Goal: Task Accomplishment & Management: Manage account settings

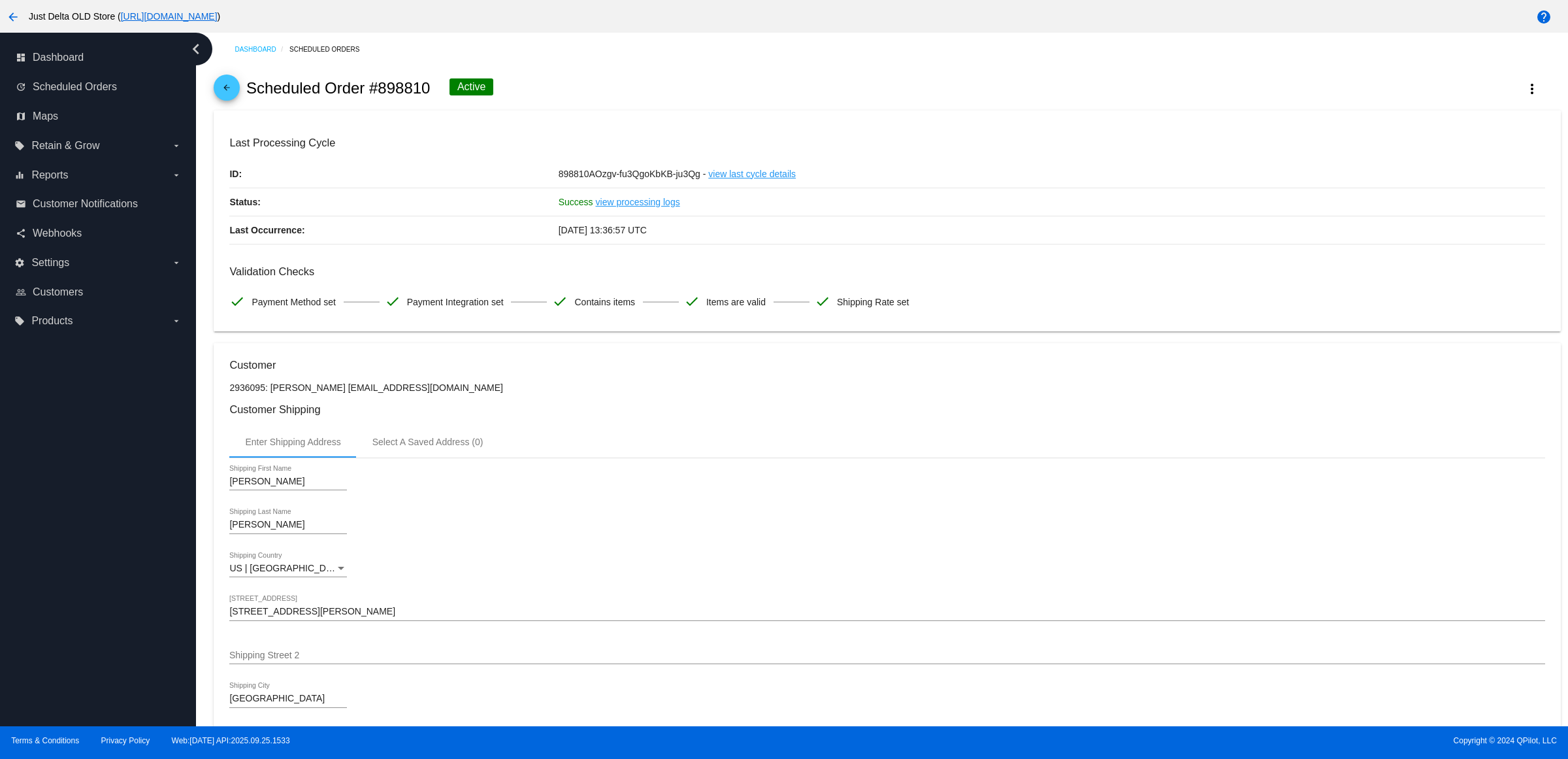
click at [235, 98] on mat-icon "arrow_back" at bounding box center [227, 91] width 16 height 16
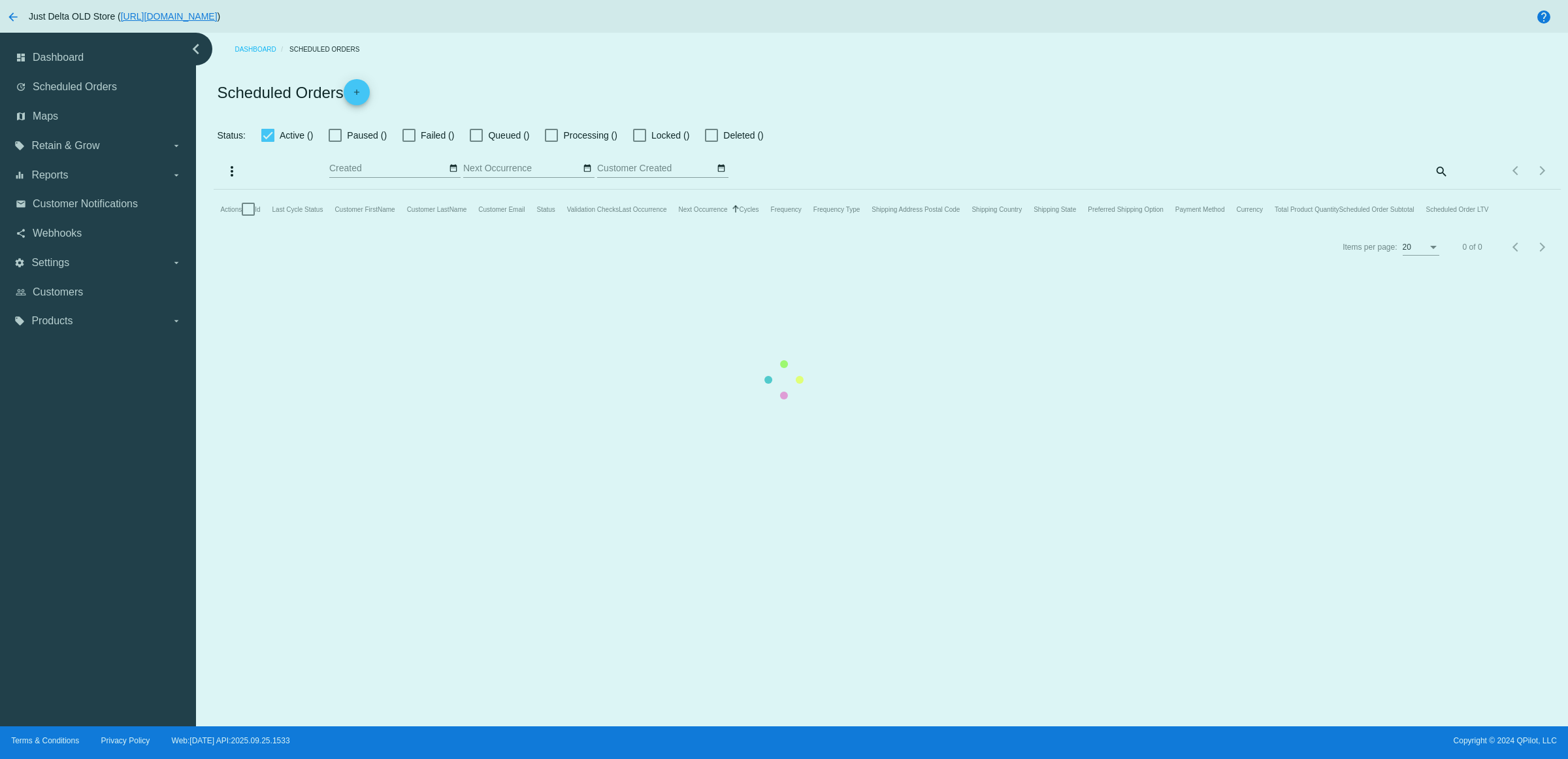
checkbox input "true"
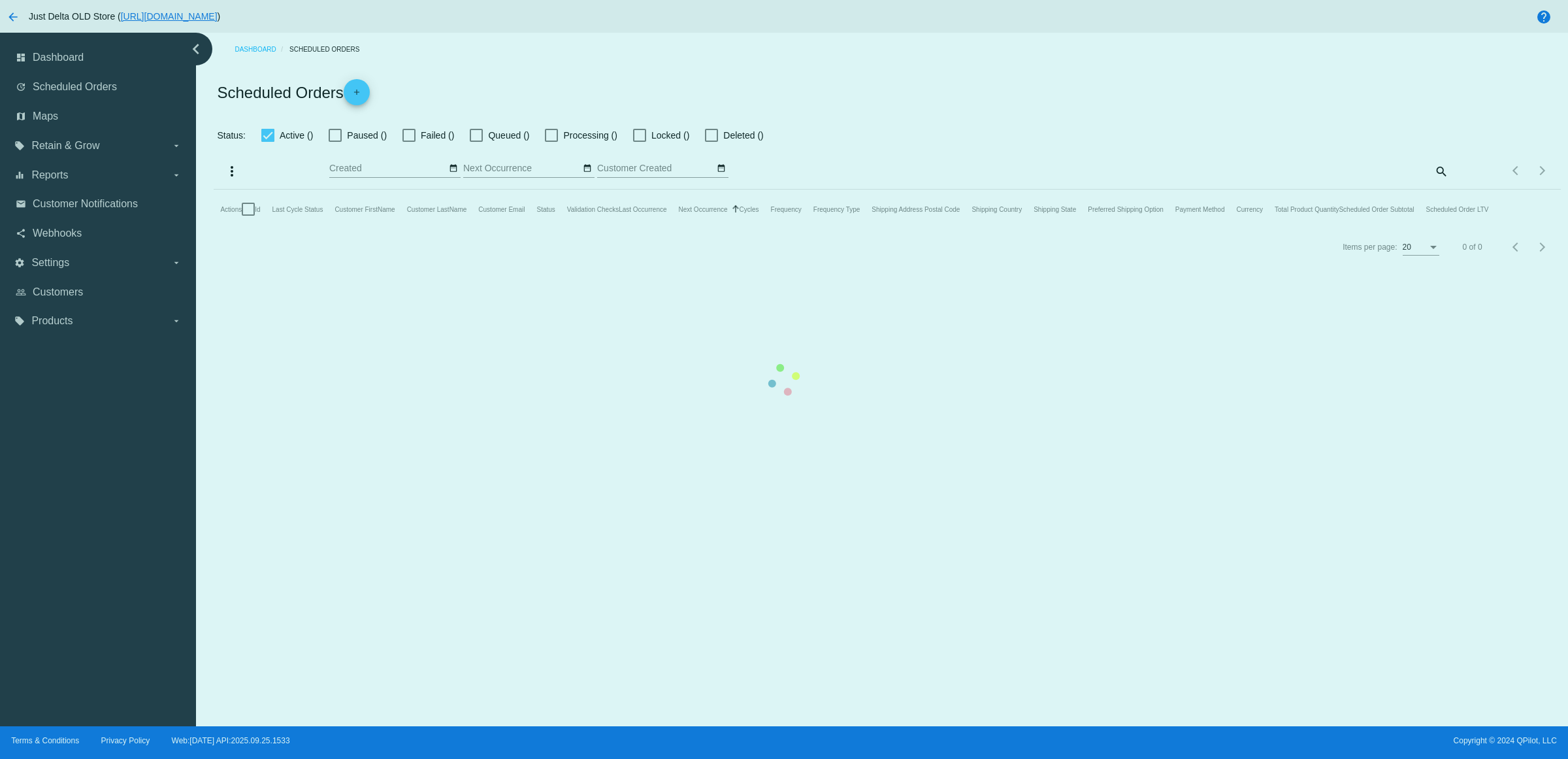
checkbox input "true"
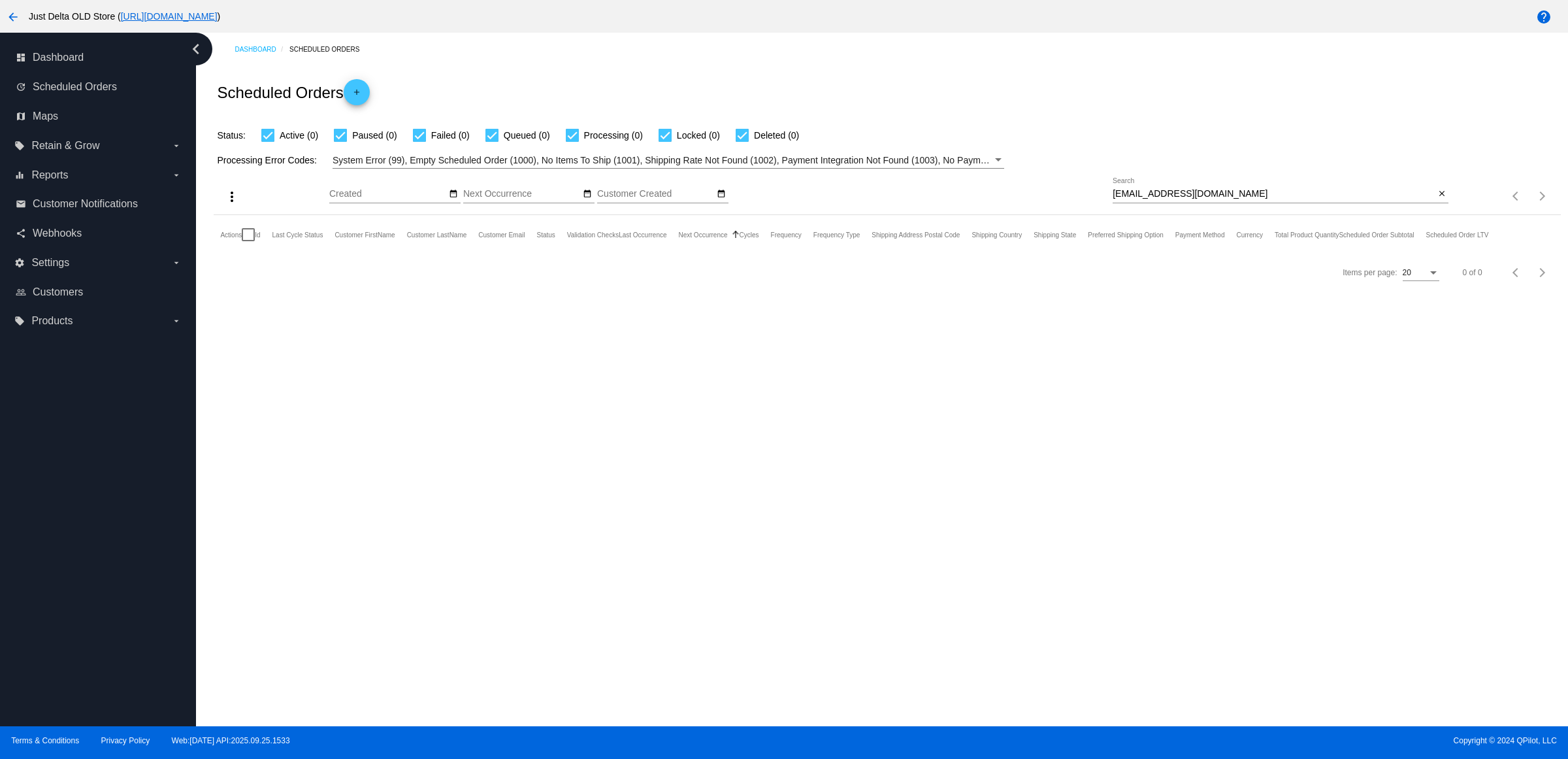
click at [17, 13] on mat-icon "arrow_back" at bounding box center [13, 17] width 16 height 16
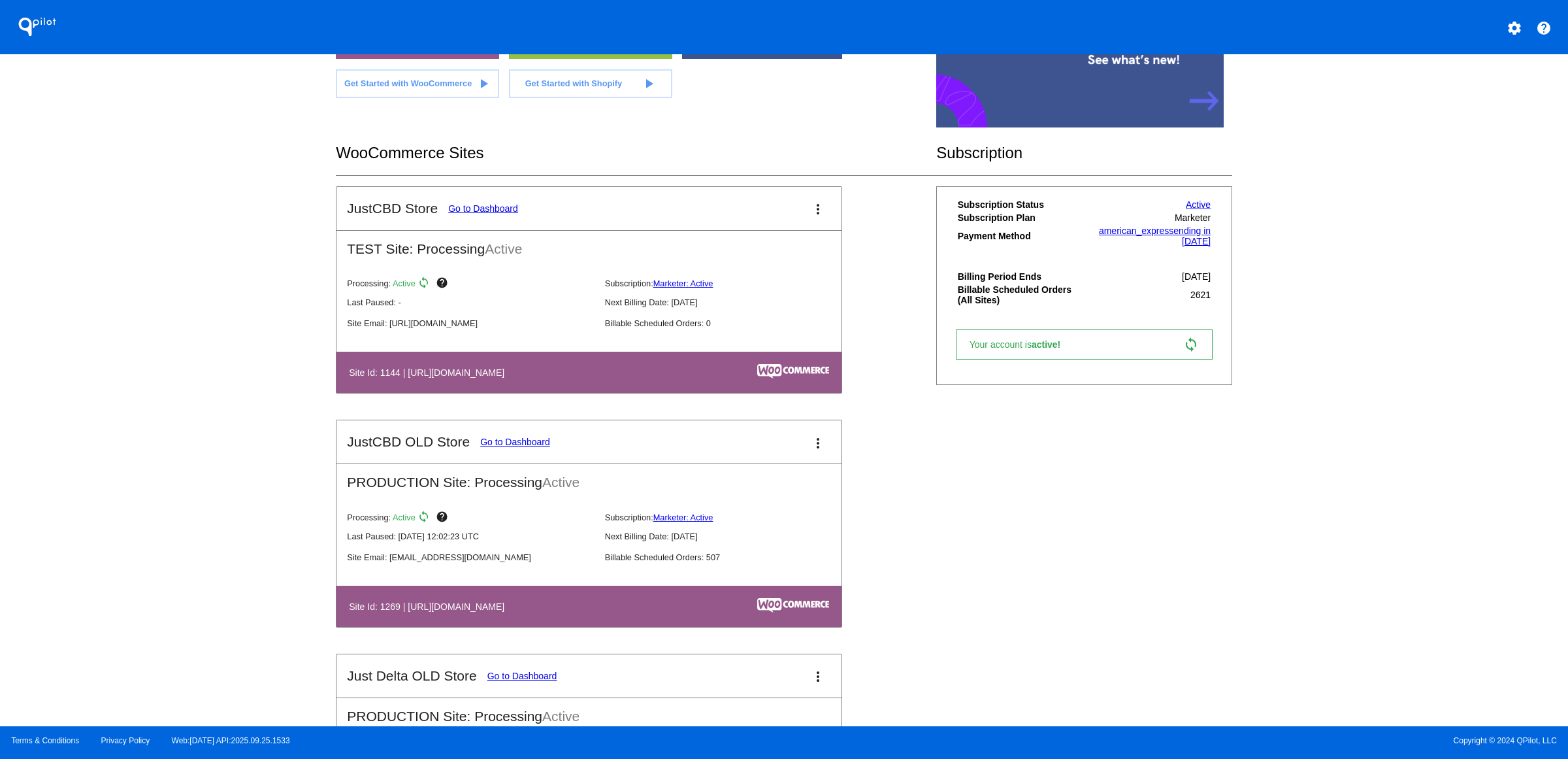
scroll to position [164, 0]
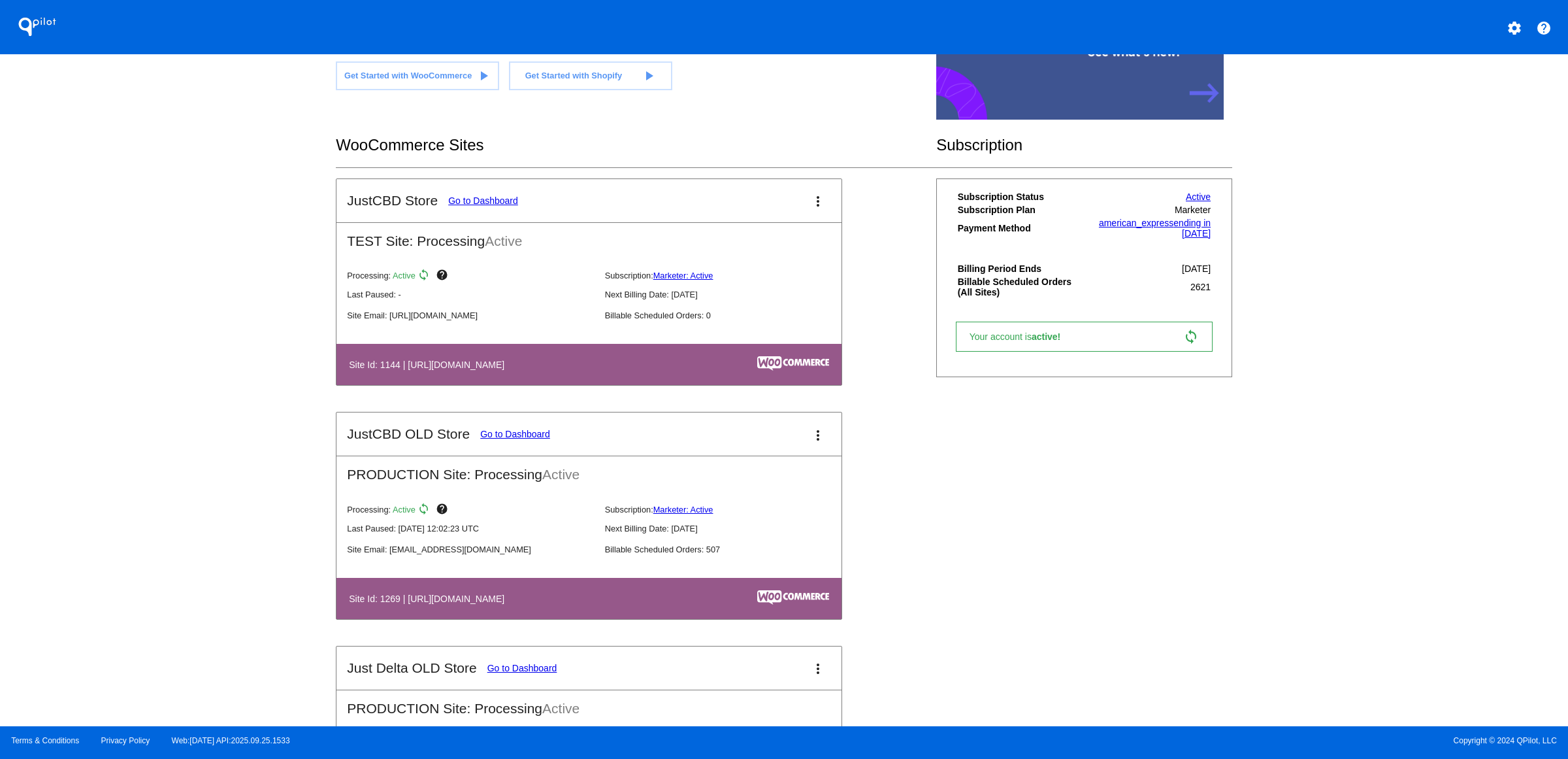
click at [480, 439] on link "Go to Dashboard" at bounding box center [515, 434] width 70 height 11
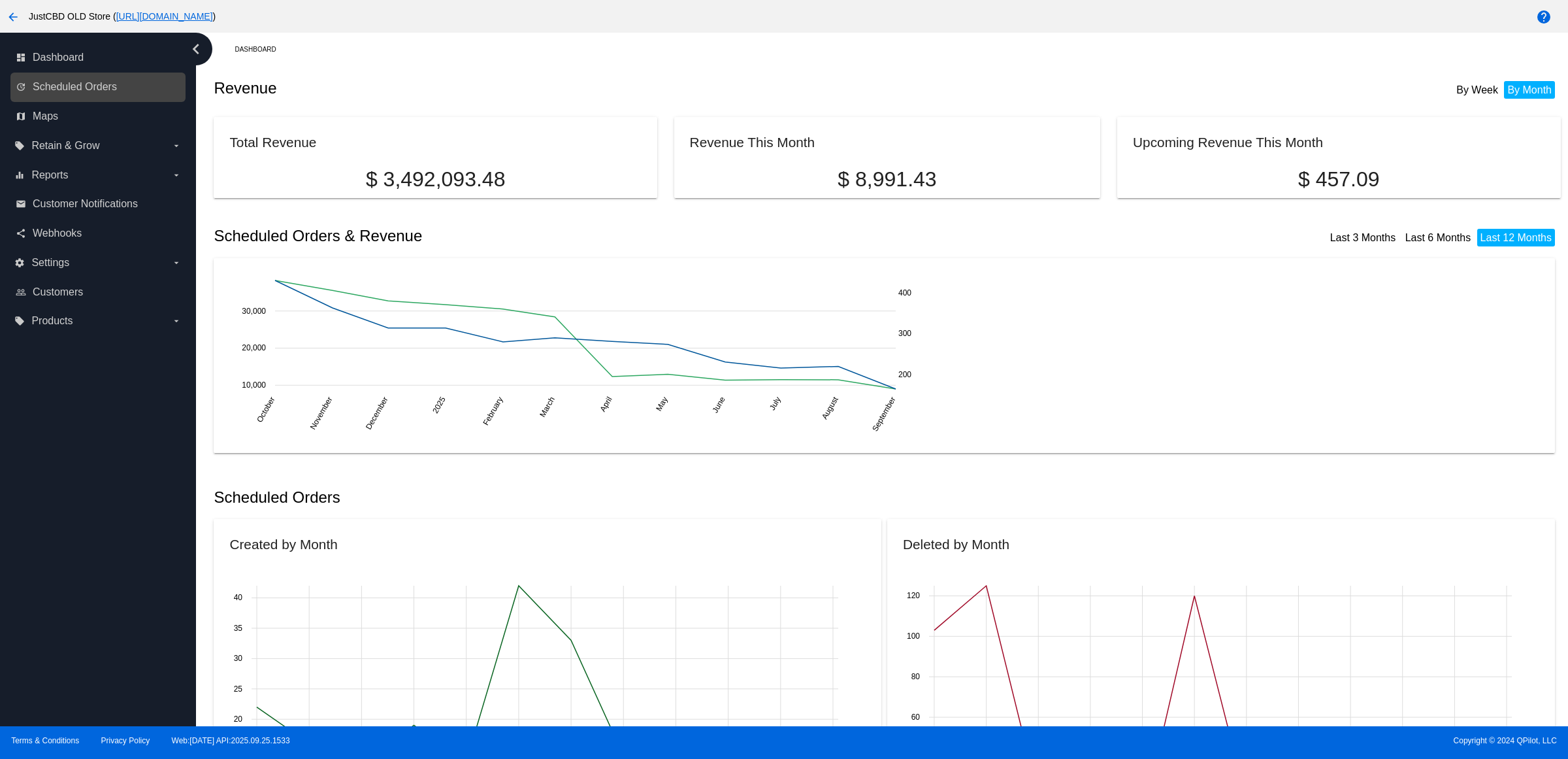
click at [118, 97] on link "update Scheduled Orders" at bounding box center [99, 86] width 166 height 21
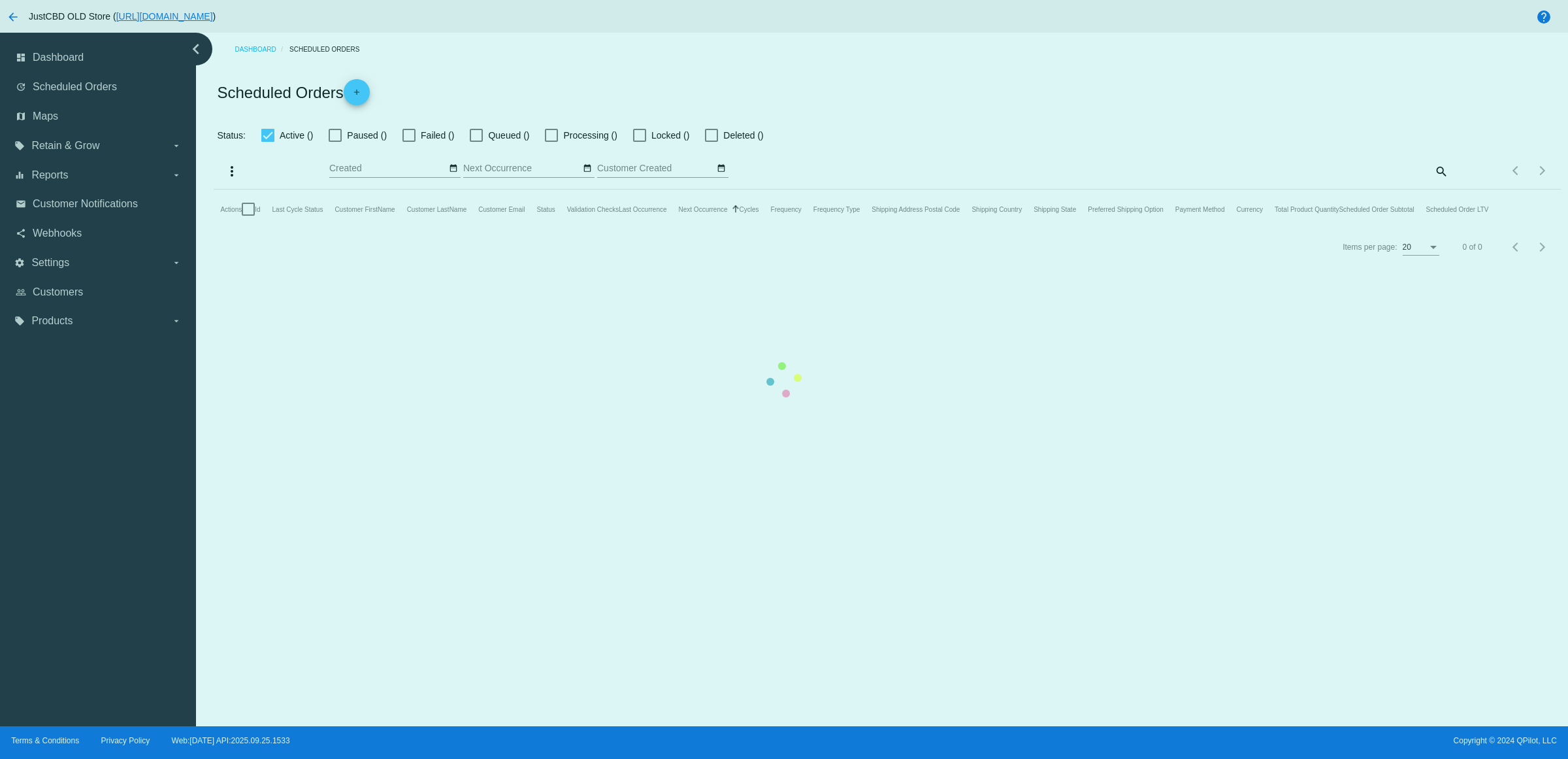
checkbox input "true"
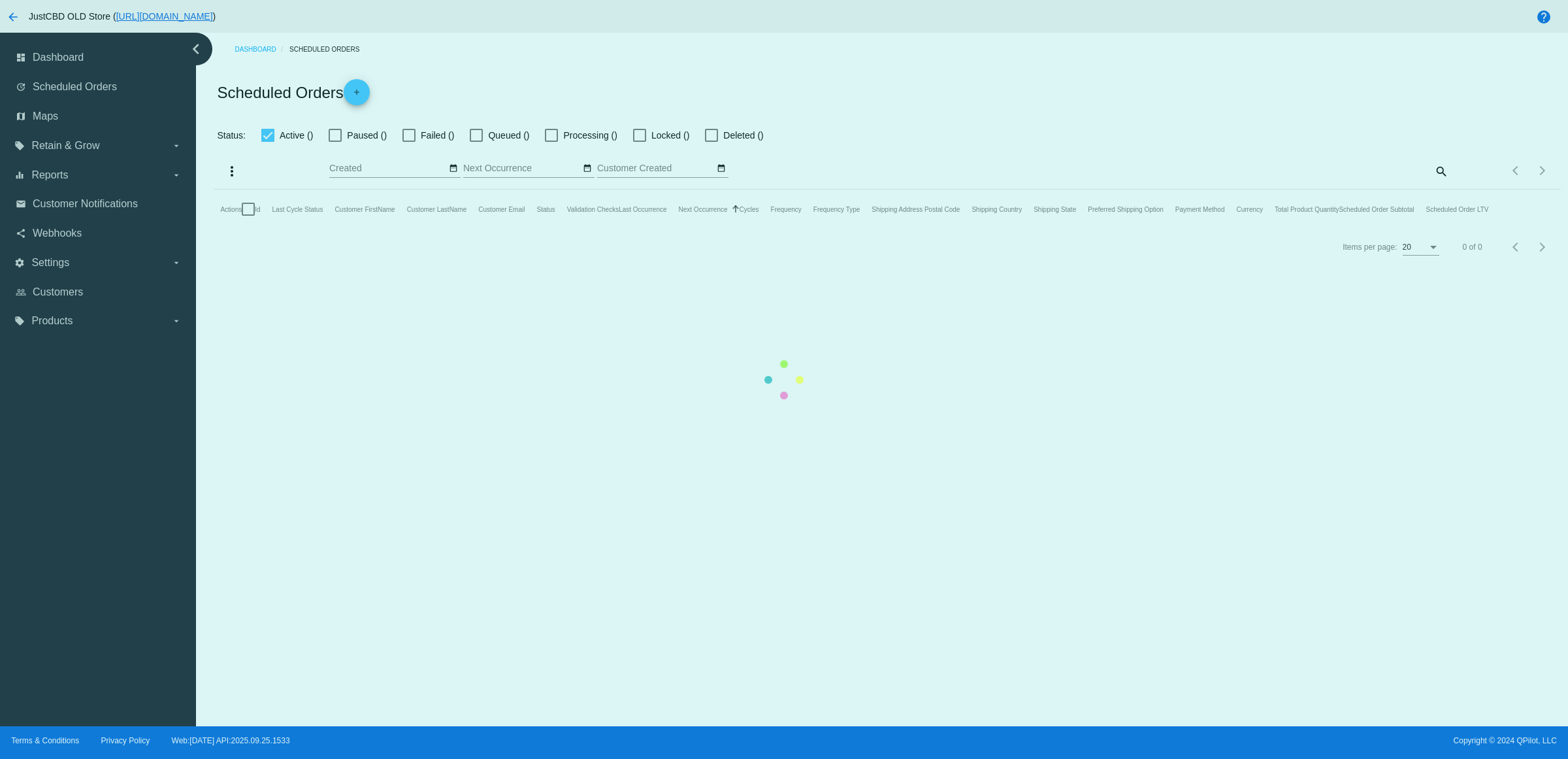
checkbox input "true"
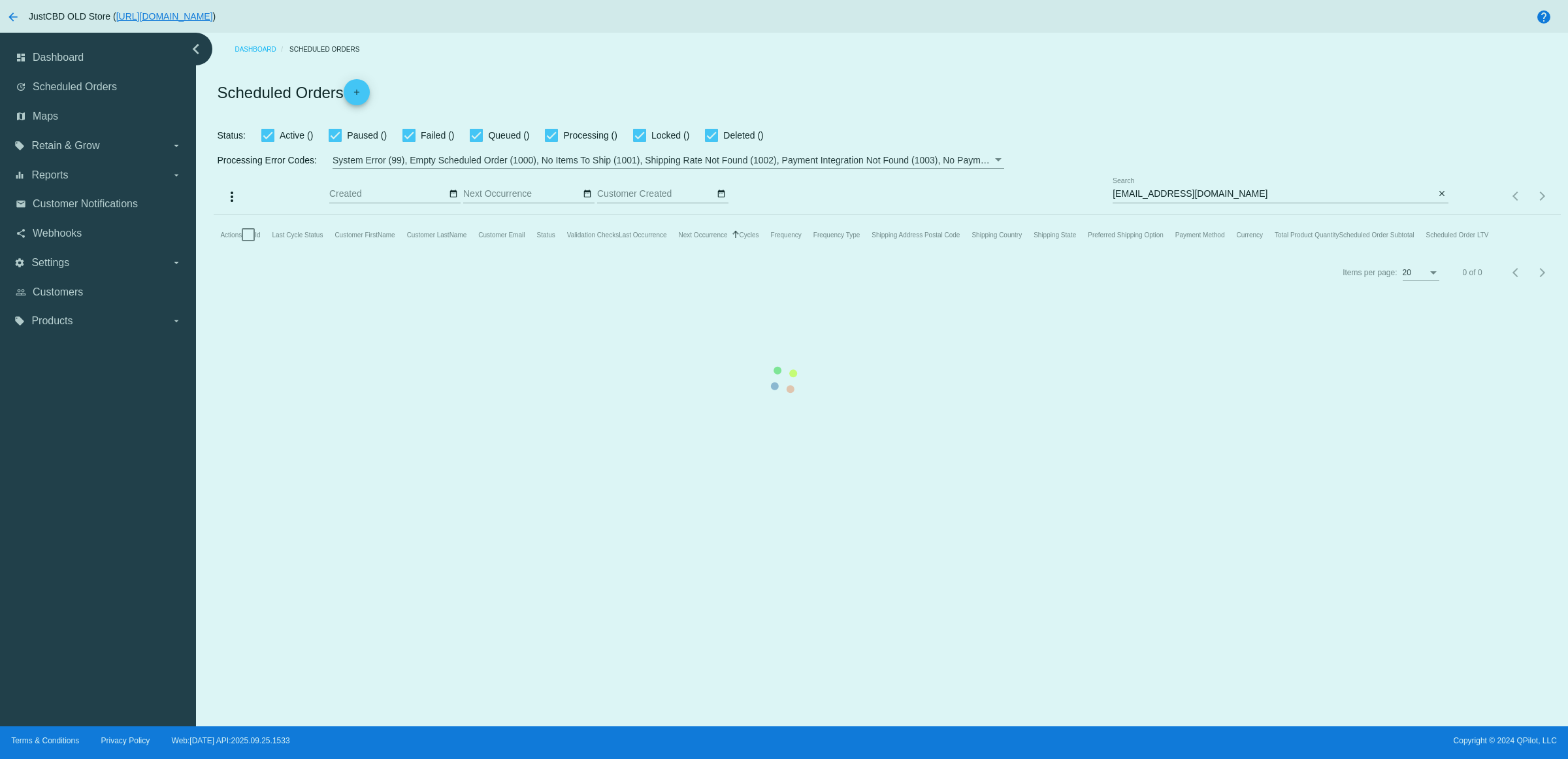
click at [1439, 215] on mat-table "Actions Id Last Cycle Status Customer FirstName Customer LastName Customer Emai…" at bounding box center [886, 234] width 1347 height 39
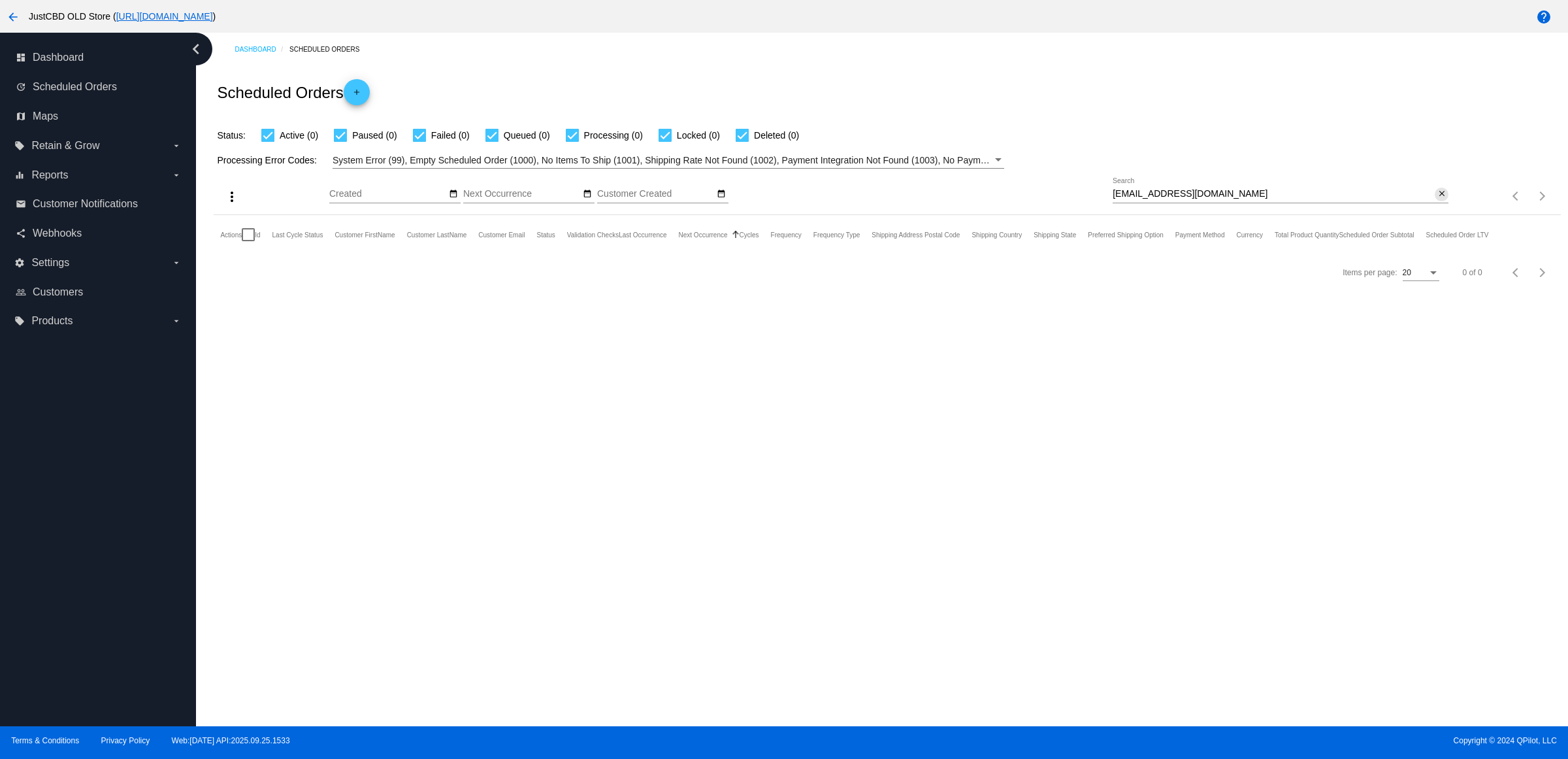
click at [1438, 200] on mat-icon "close" at bounding box center [1442, 194] width 9 height 11
click at [1438, 200] on input "Search" at bounding box center [1280, 194] width 336 height 11
paste input "[EMAIL_ADDRESS][DOMAIN_NAME]"
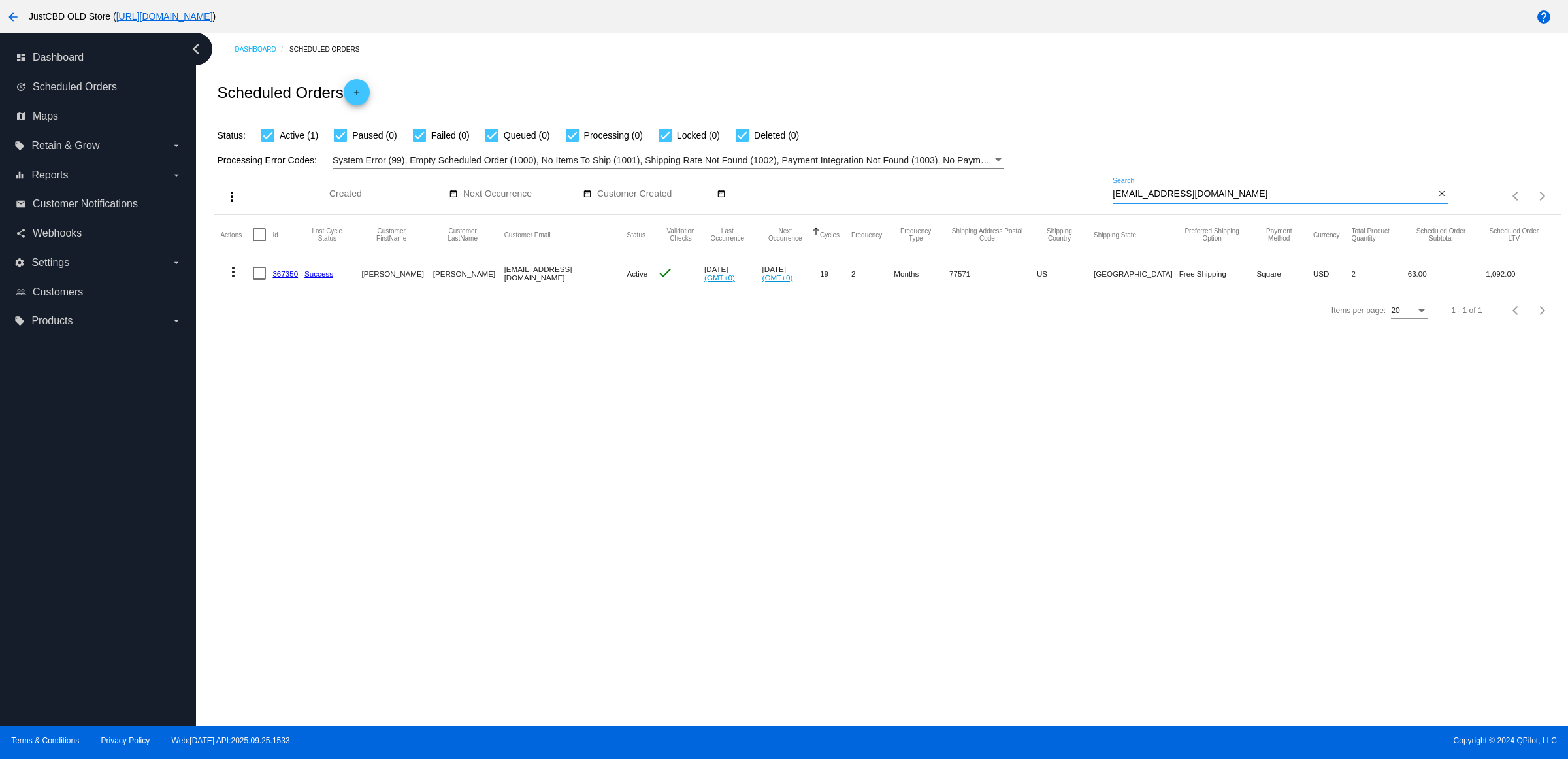
type input "[EMAIL_ADDRESS][DOMAIN_NAME]"
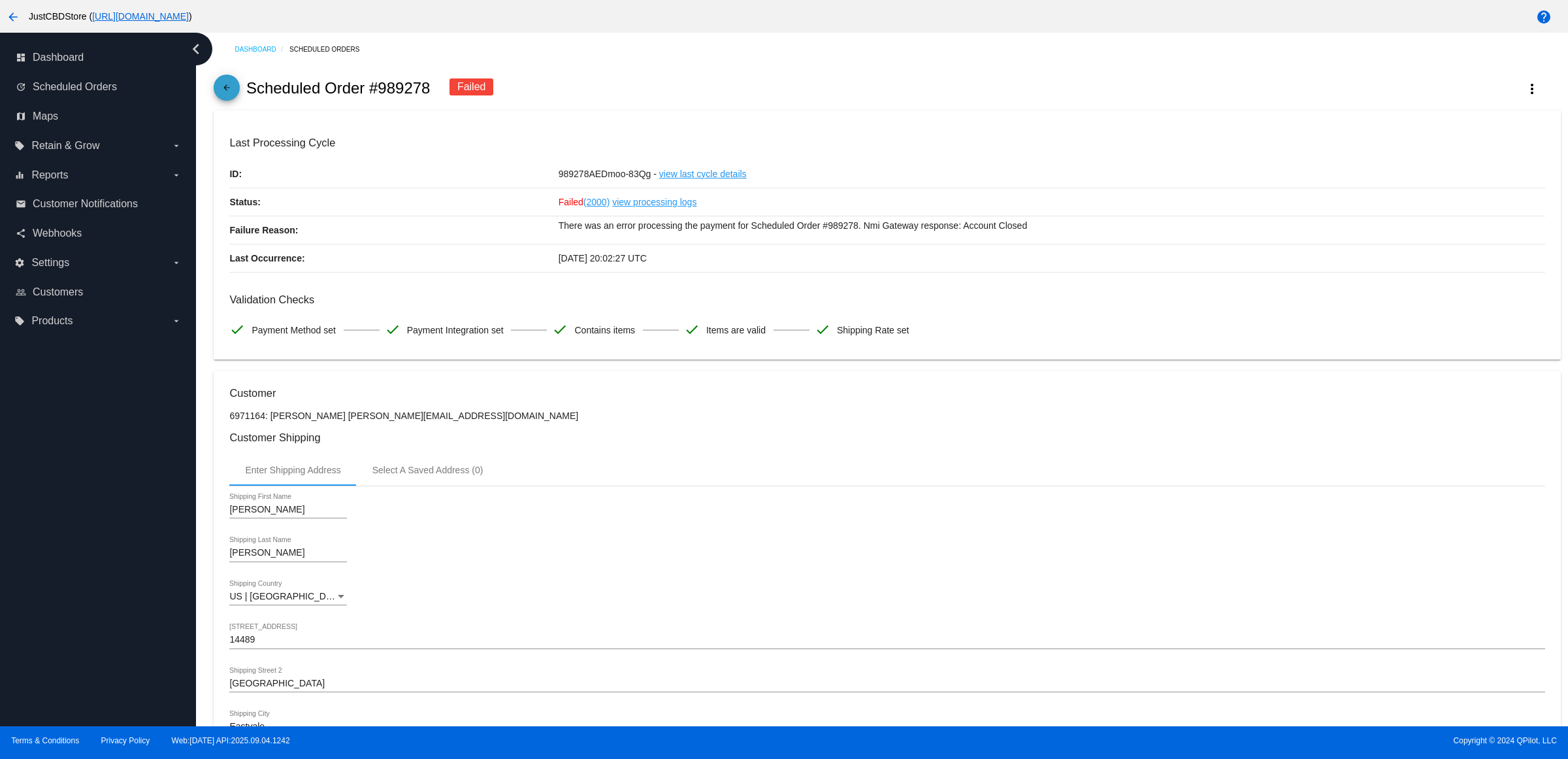
click at [231, 93] on mat-icon "arrow_back" at bounding box center [227, 91] width 16 height 16
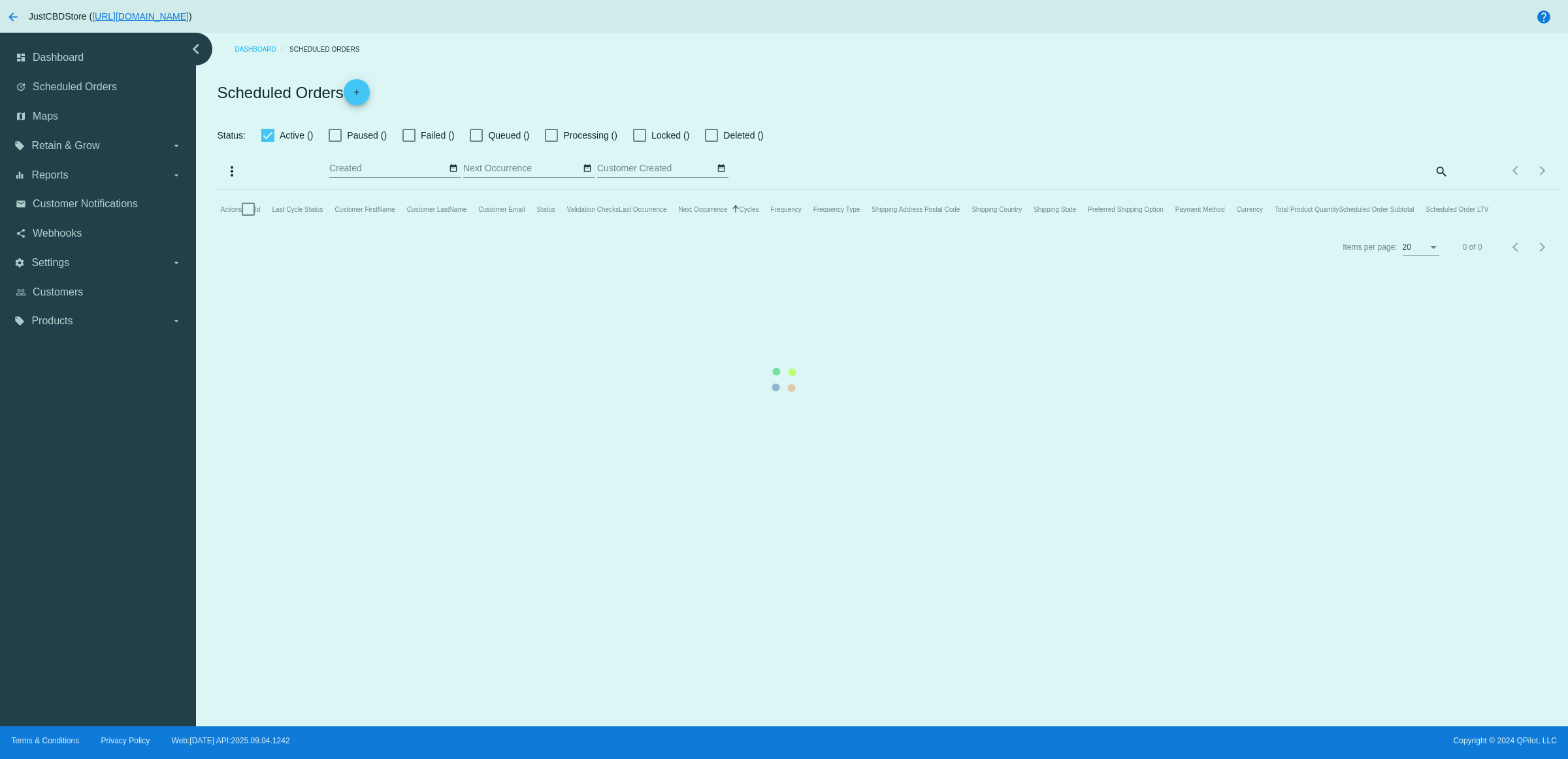
checkbox input "true"
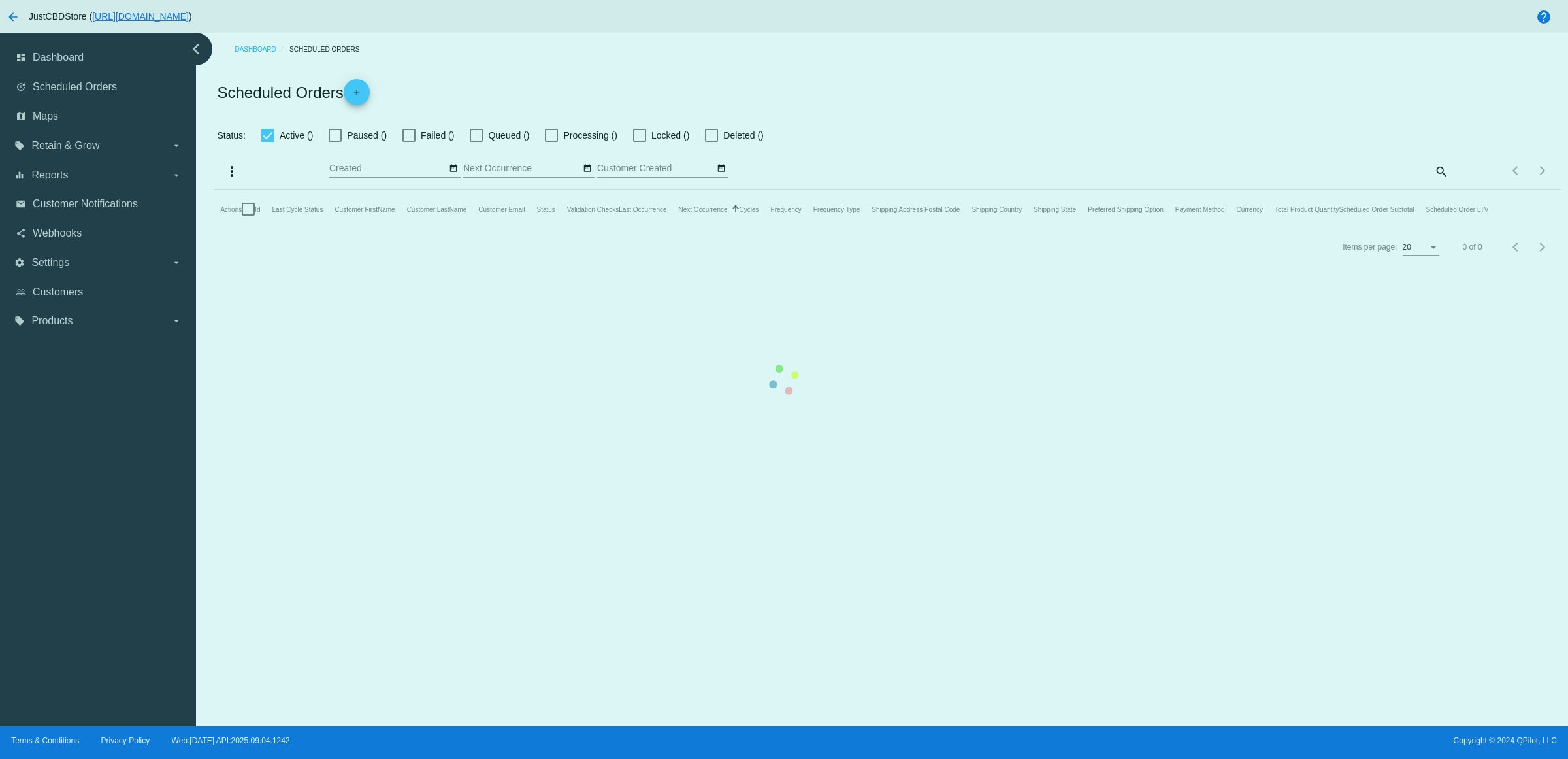
checkbox input "true"
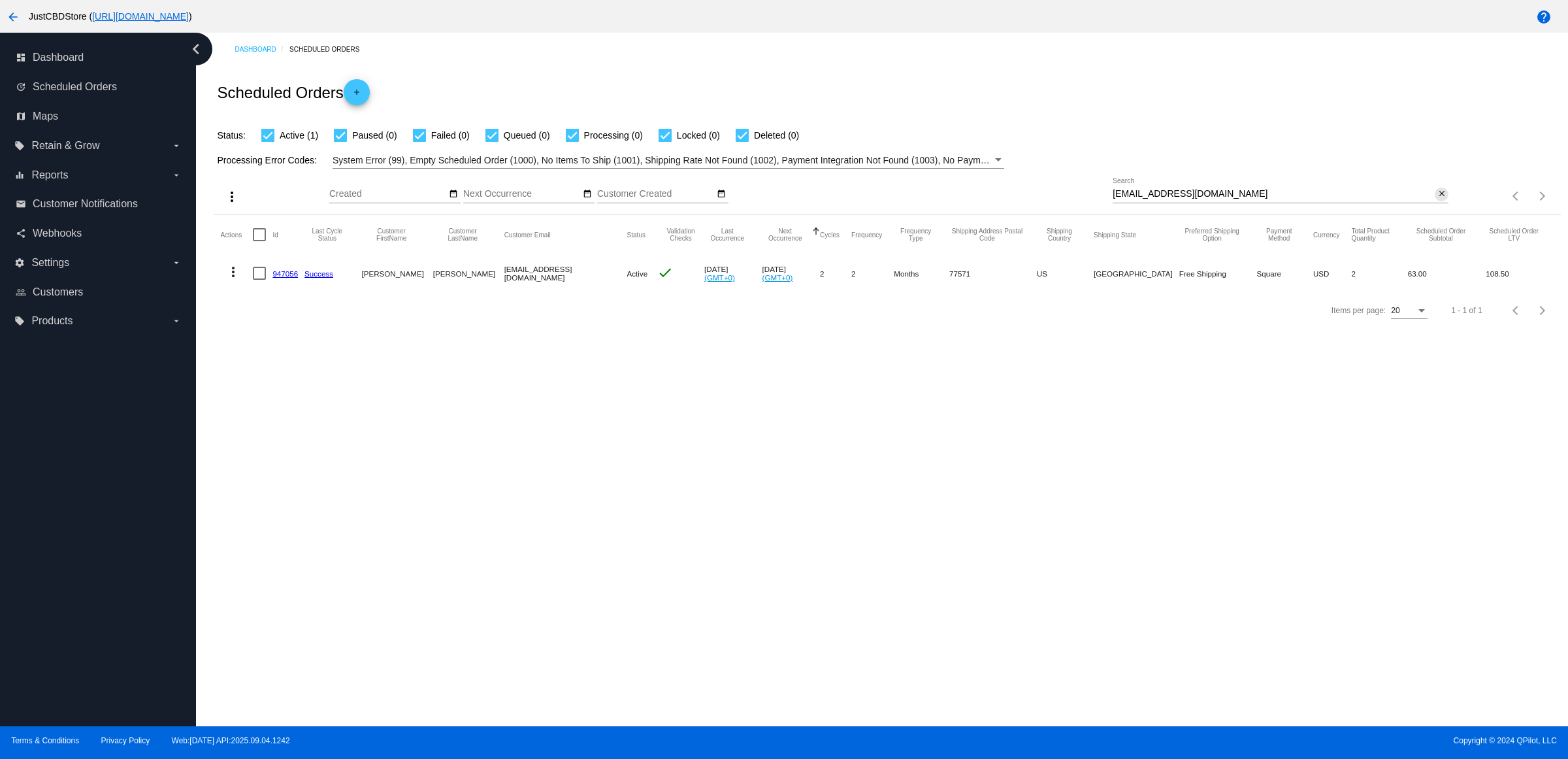
click at [1439, 200] on mat-icon "close" at bounding box center [1442, 194] width 9 height 11
click at [1439, 200] on input "Search" at bounding box center [1280, 194] width 336 height 11
paste input "[EMAIL_ADDRESS][DOMAIN_NAME]"
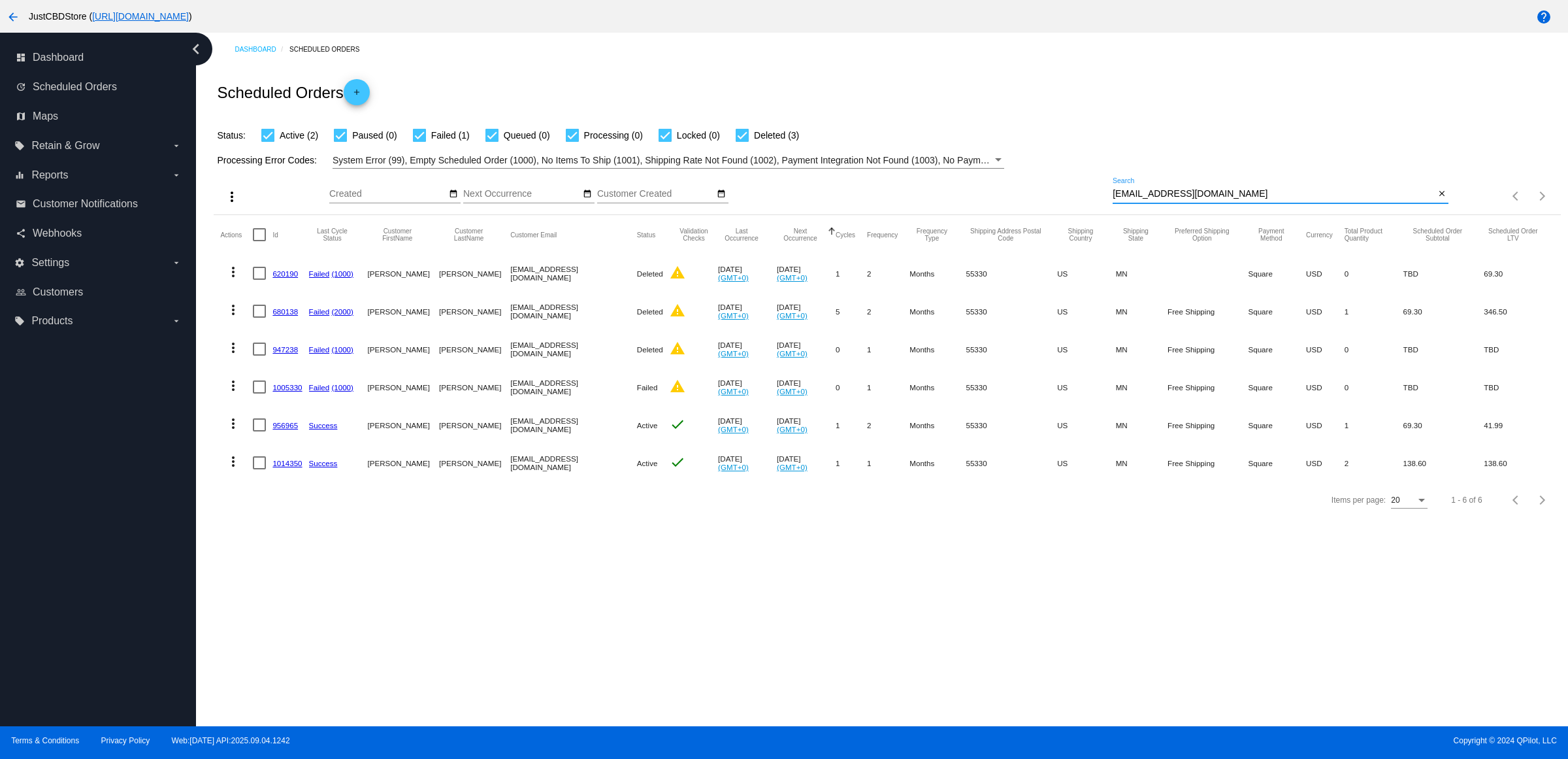
type input "[EMAIL_ADDRESS][DOMAIN_NAME]"
click at [289, 443] on mat-cell "956965" at bounding box center [291, 424] width 36 height 38
click at [292, 430] on link "956965" at bounding box center [285, 425] width 25 height 9
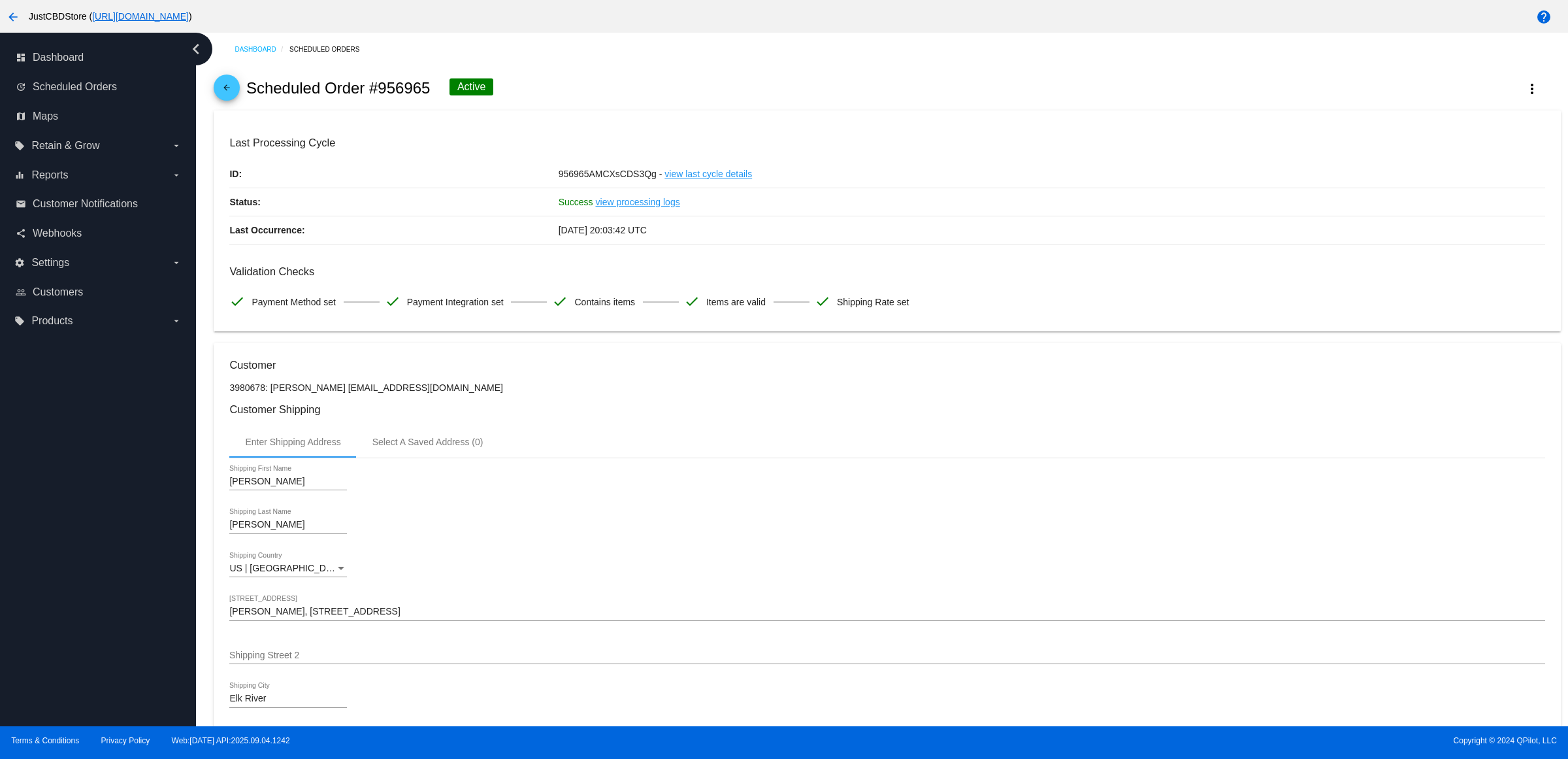
click at [229, 94] on mat-icon "arrow_back" at bounding box center [227, 91] width 16 height 16
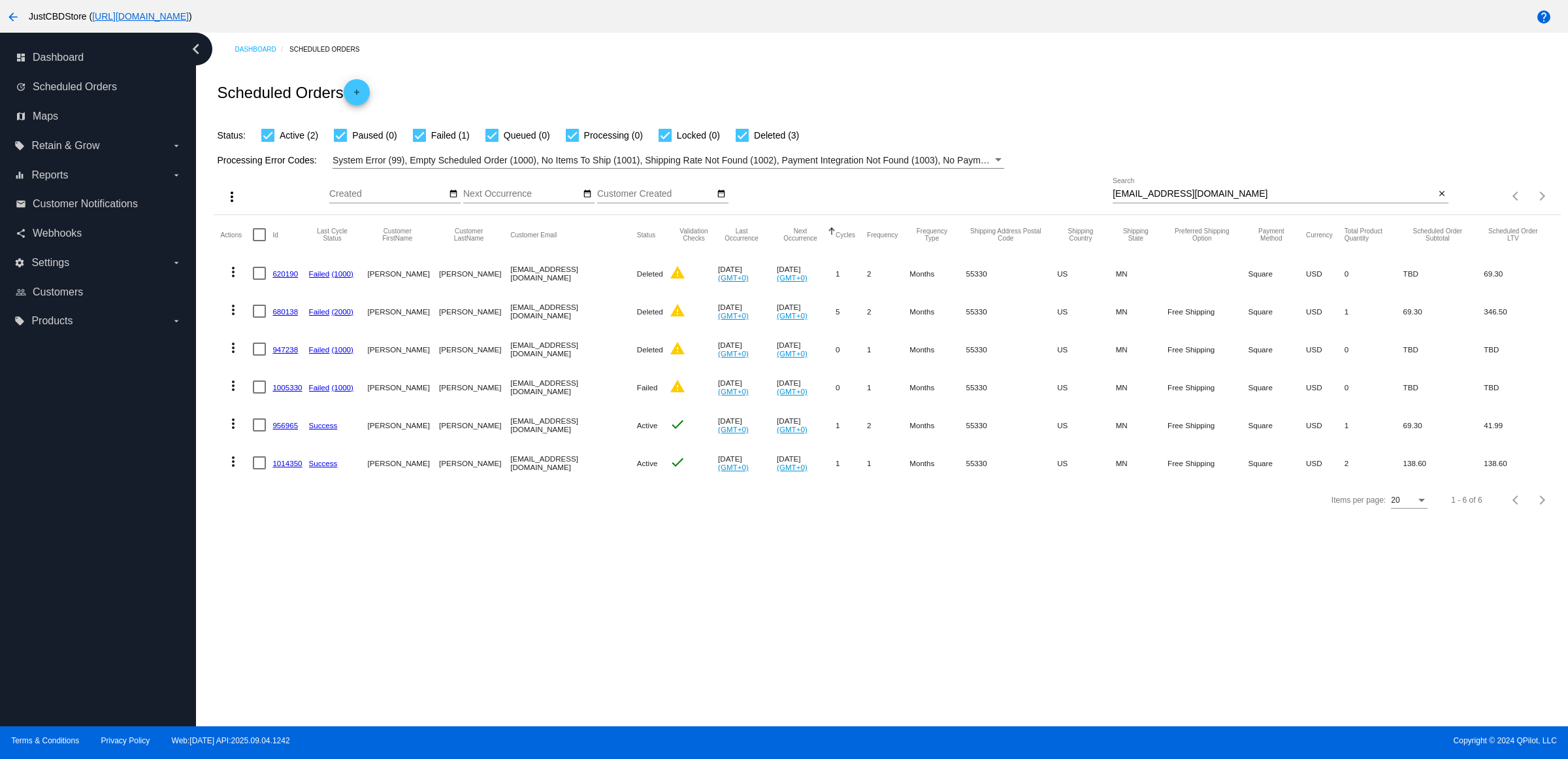
click at [295, 467] on link "1014350" at bounding box center [287, 463] width 29 height 9
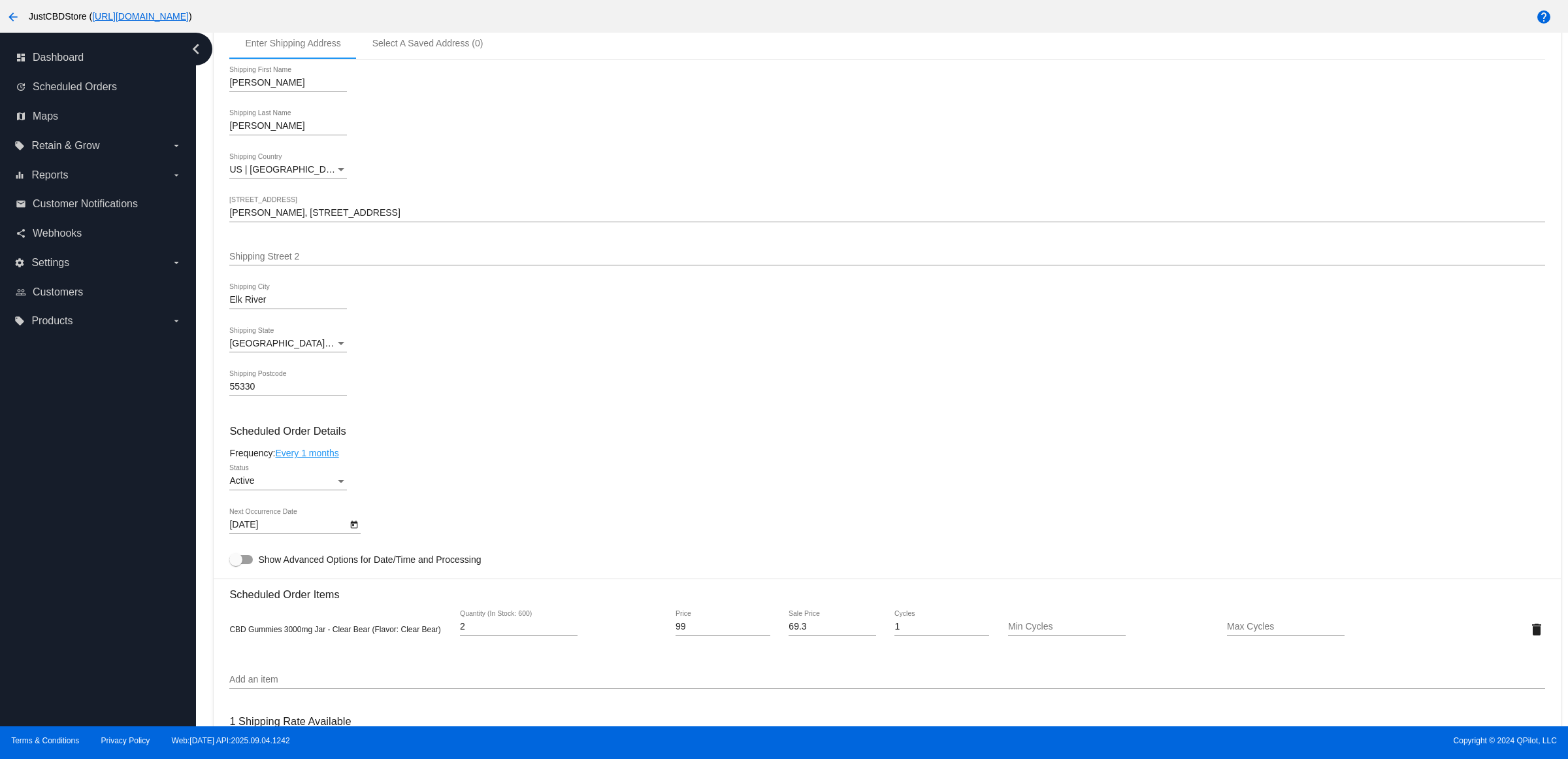
scroll to position [735, 0]
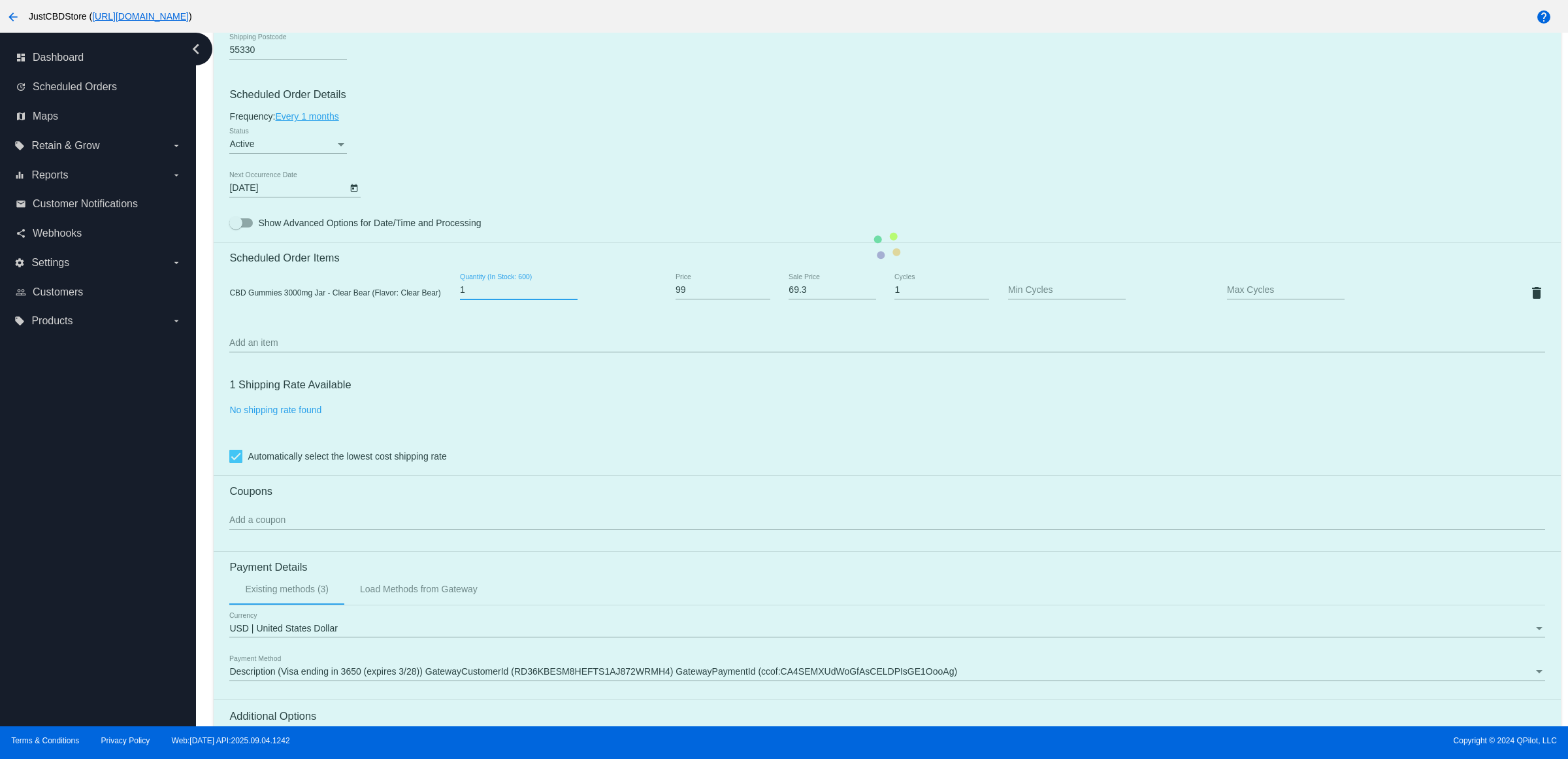
type input "1"
click at [574, 295] on input "1" at bounding box center [519, 290] width 118 height 11
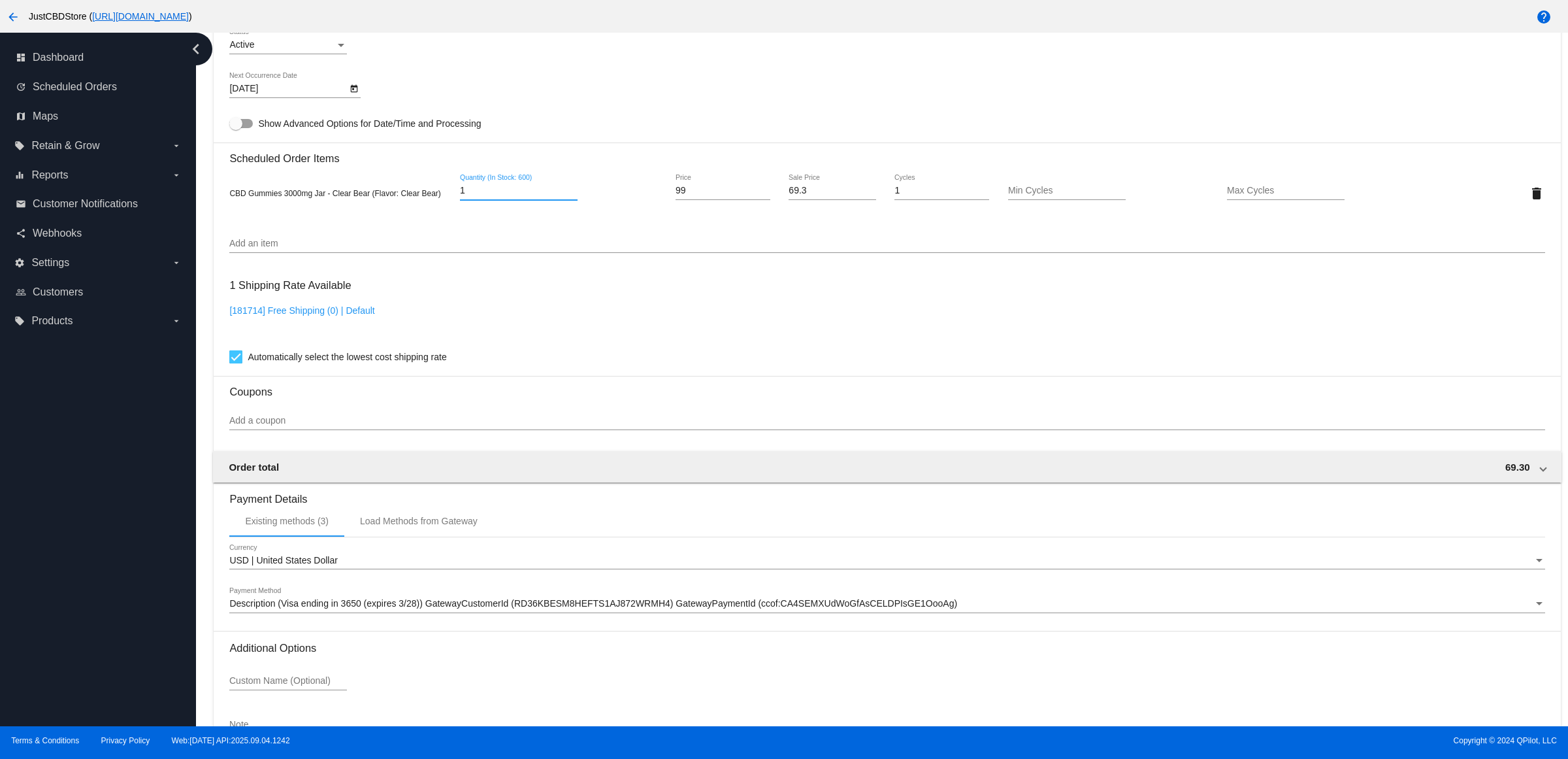
scroll to position [939, 0]
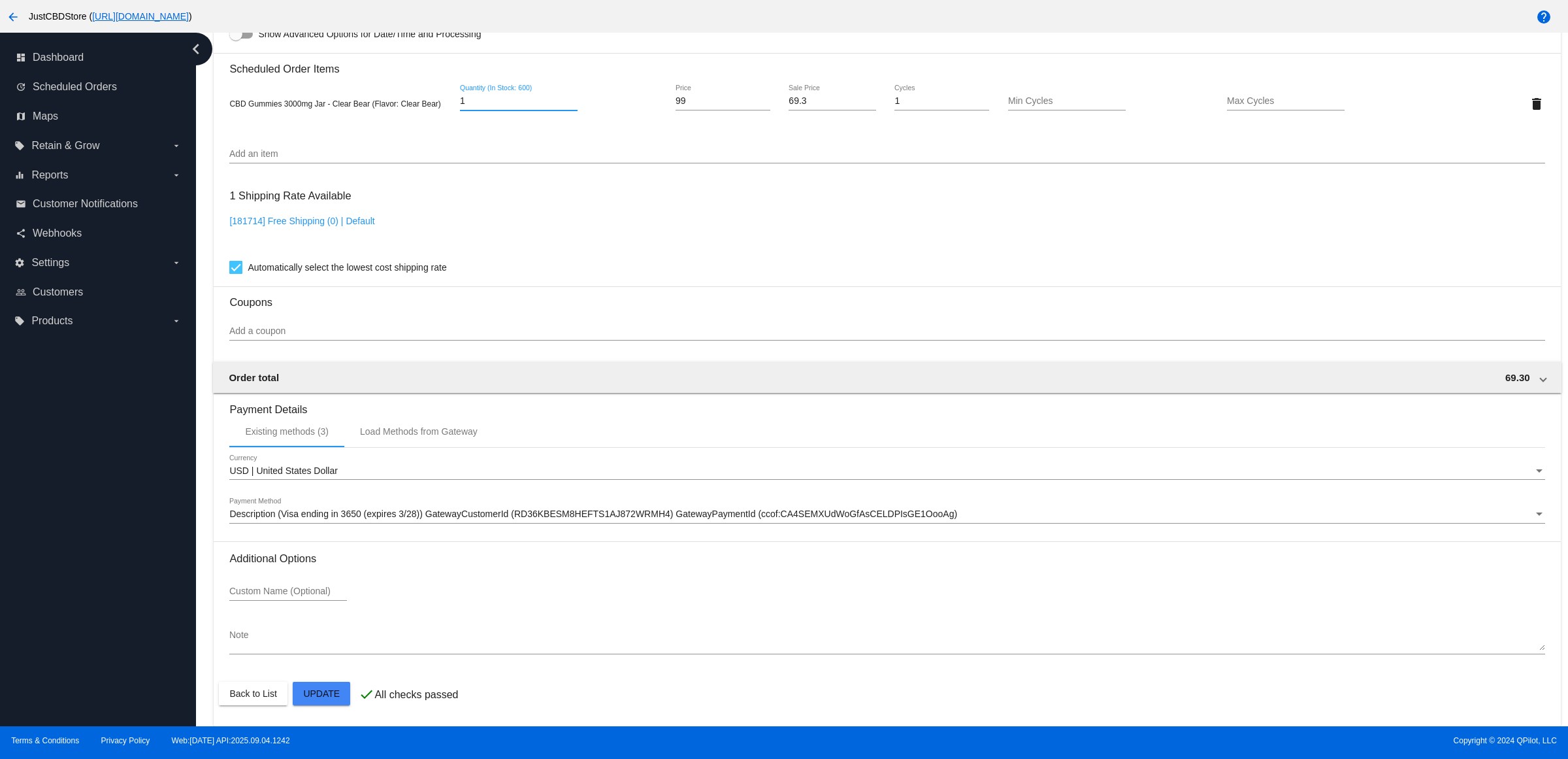
click at [344, 700] on mat-card "Customer 3980678: [PERSON_NAME] [EMAIL_ADDRESS][DOMAIN_NAME] Customer Shipping …" at bounding box center [886, 73] width 1347 height 1307
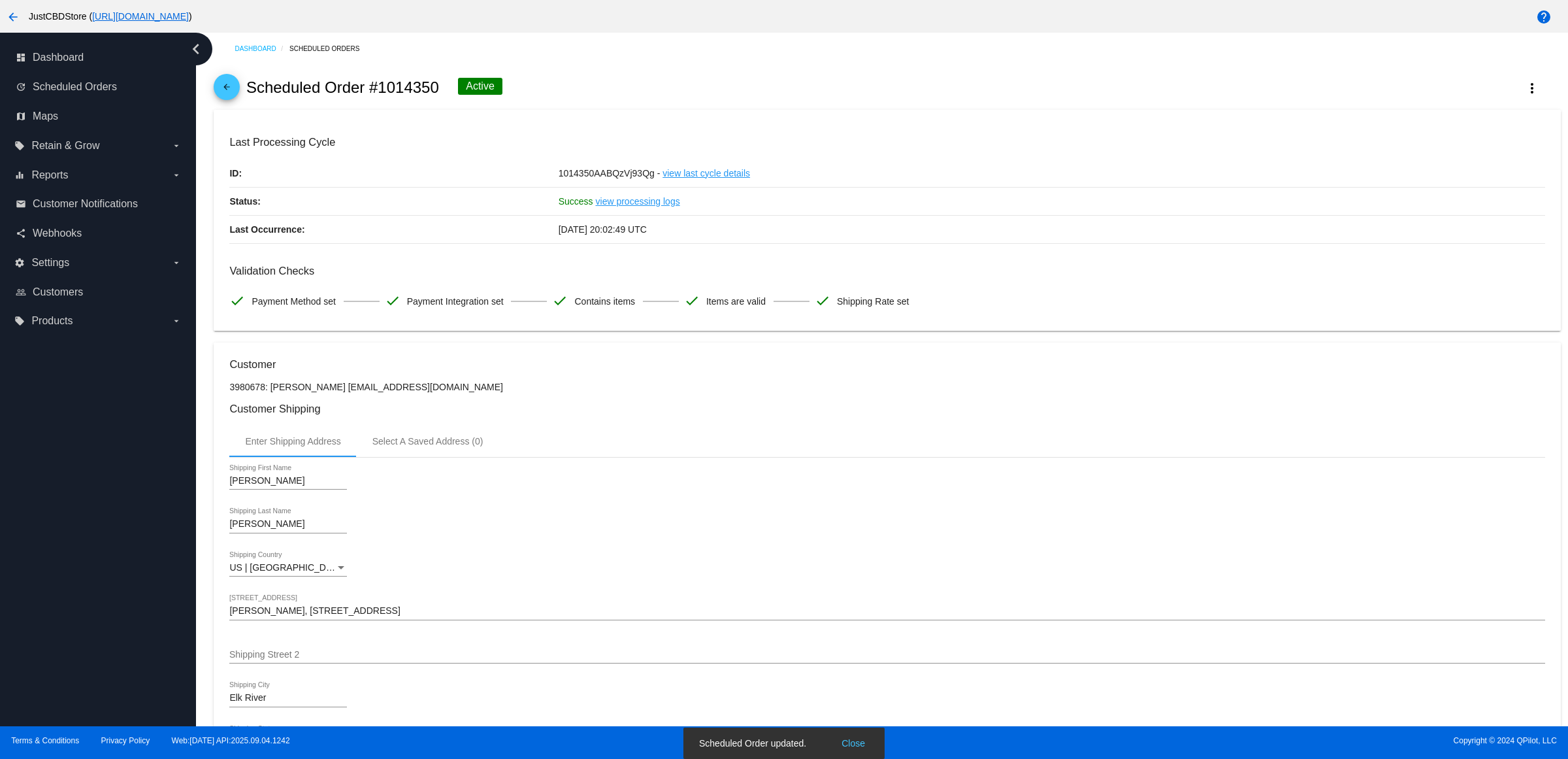
scroll to position [0, 0]
click at [227, 96] on mat-icon "arrow_back" at bounding box center [227, 91] width 16 height 16
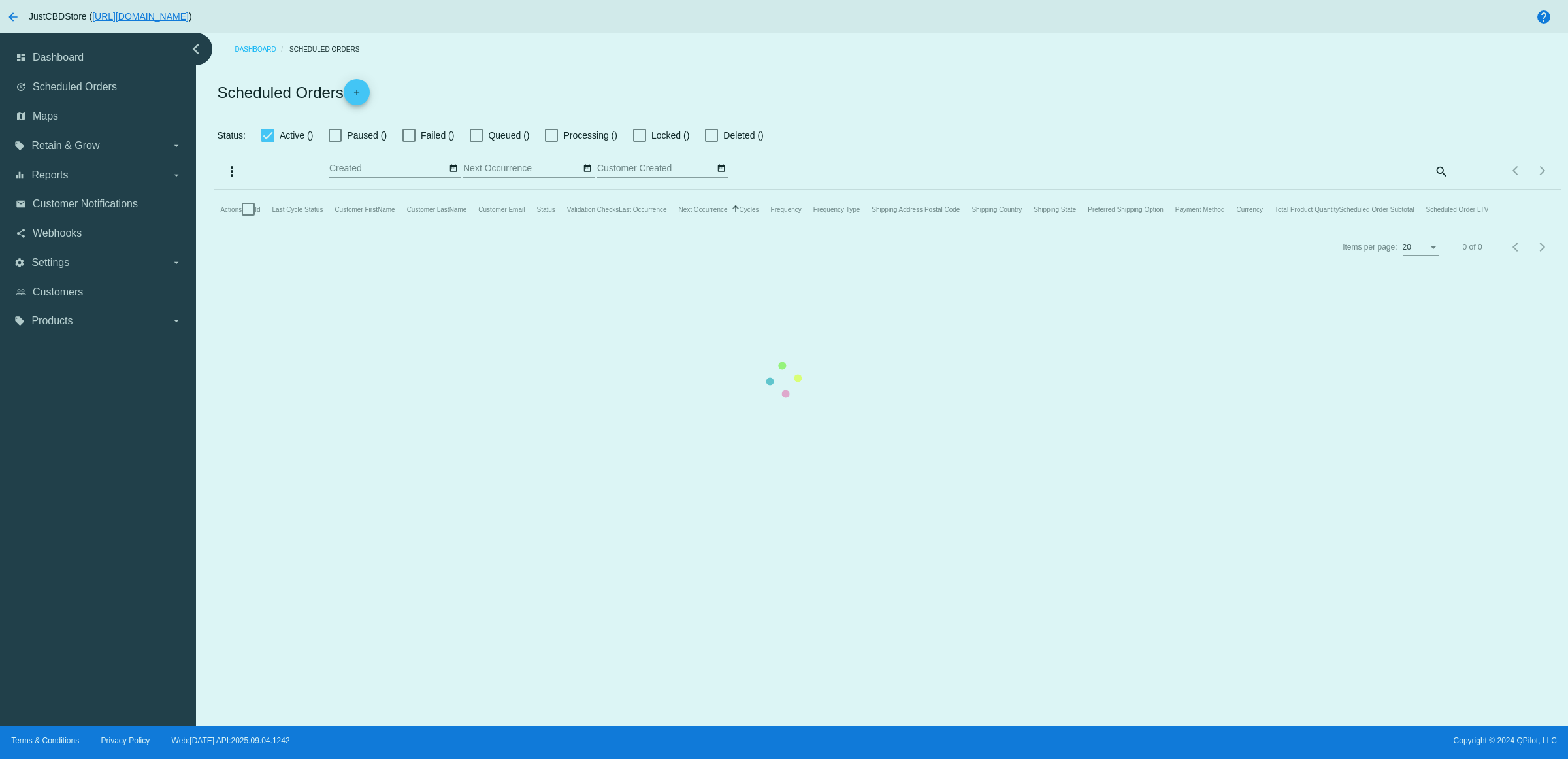
checkbox input "true"
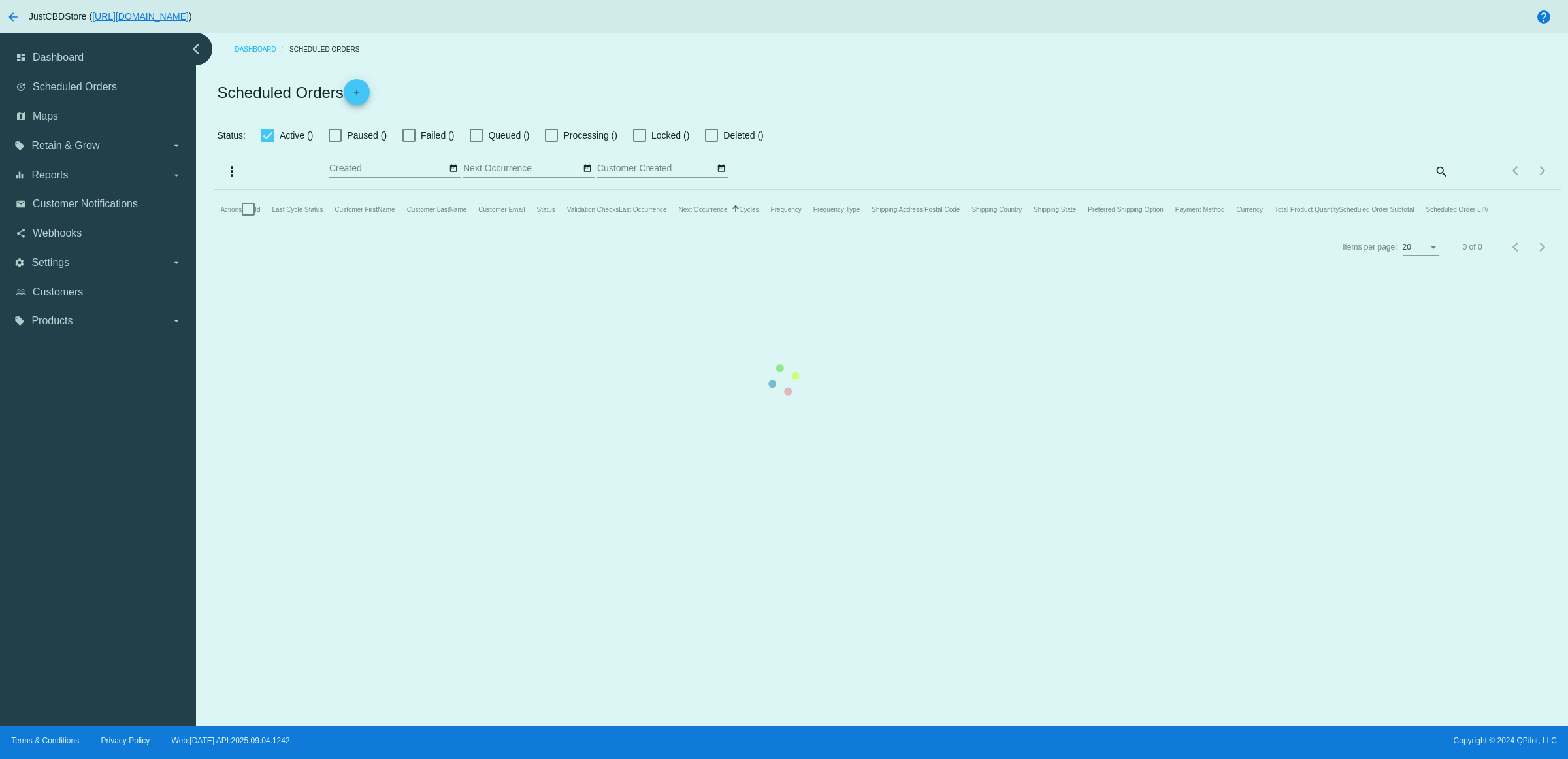
checkbox input "true"
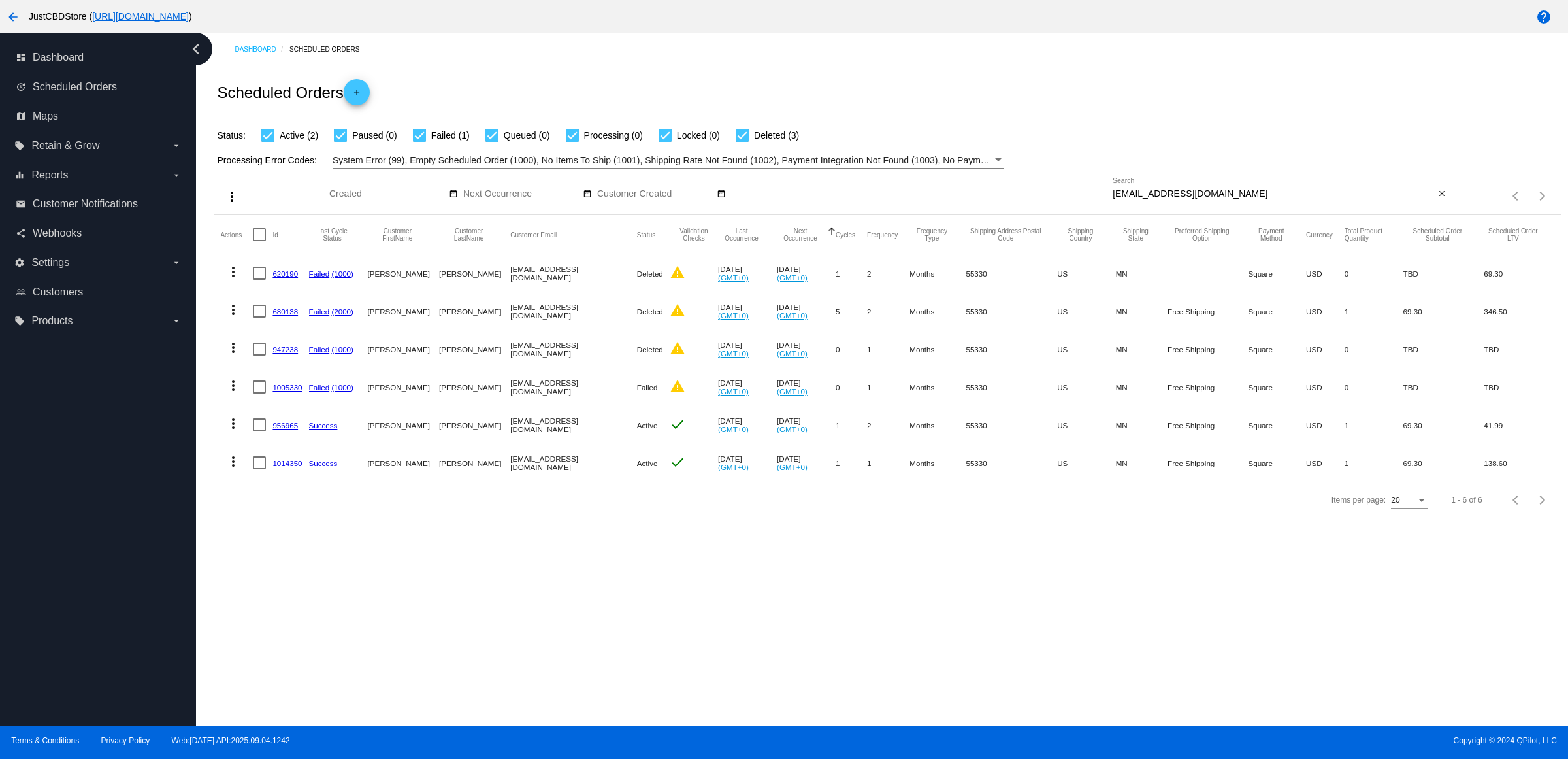
click at [288, 430] on link "956965" at bounding box center [285, 425] width 25 height 9
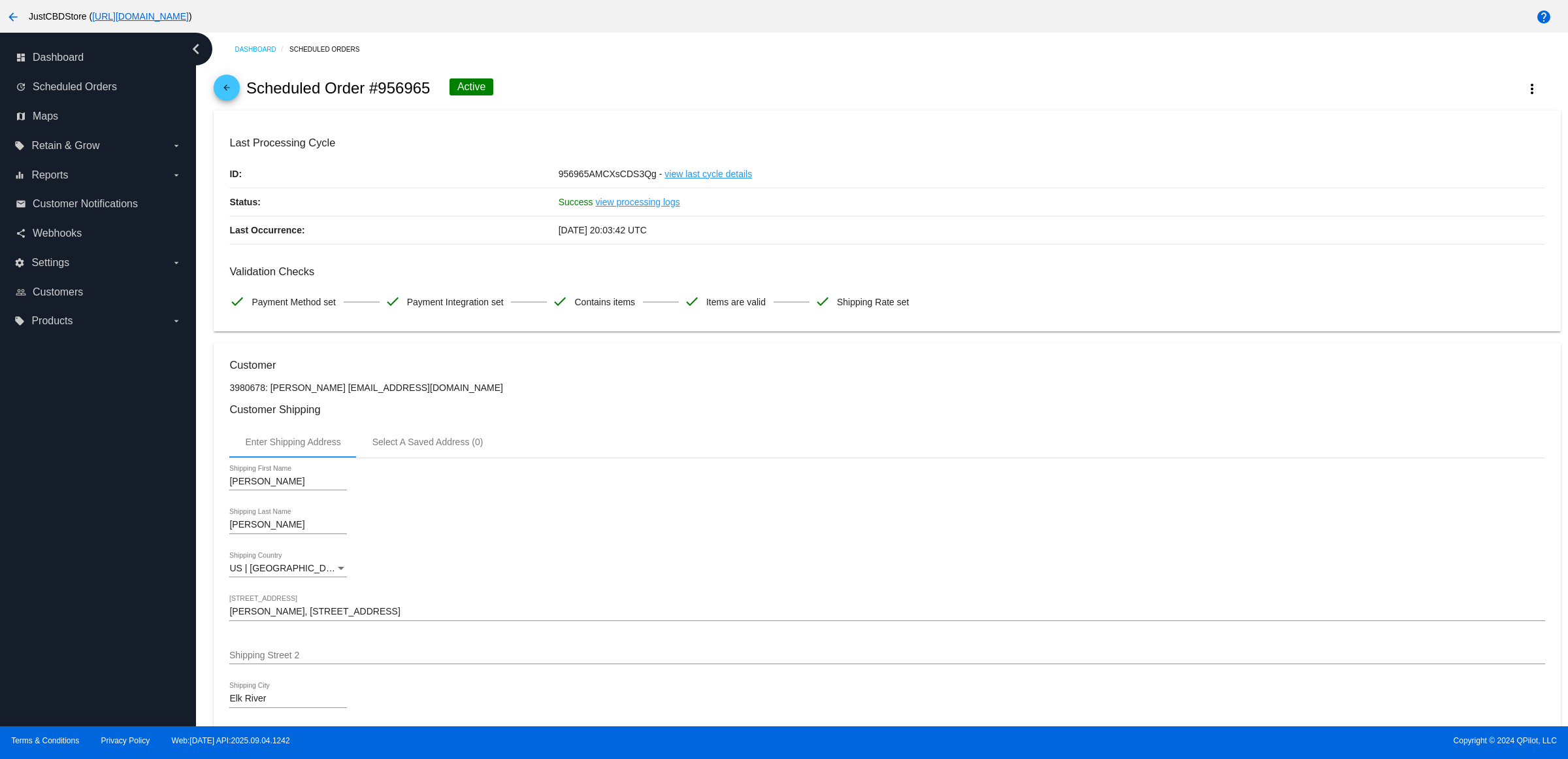
click at [235, 96] on mat-icon "arrow_back" at bounding box center [227, 91] width 16 height 16
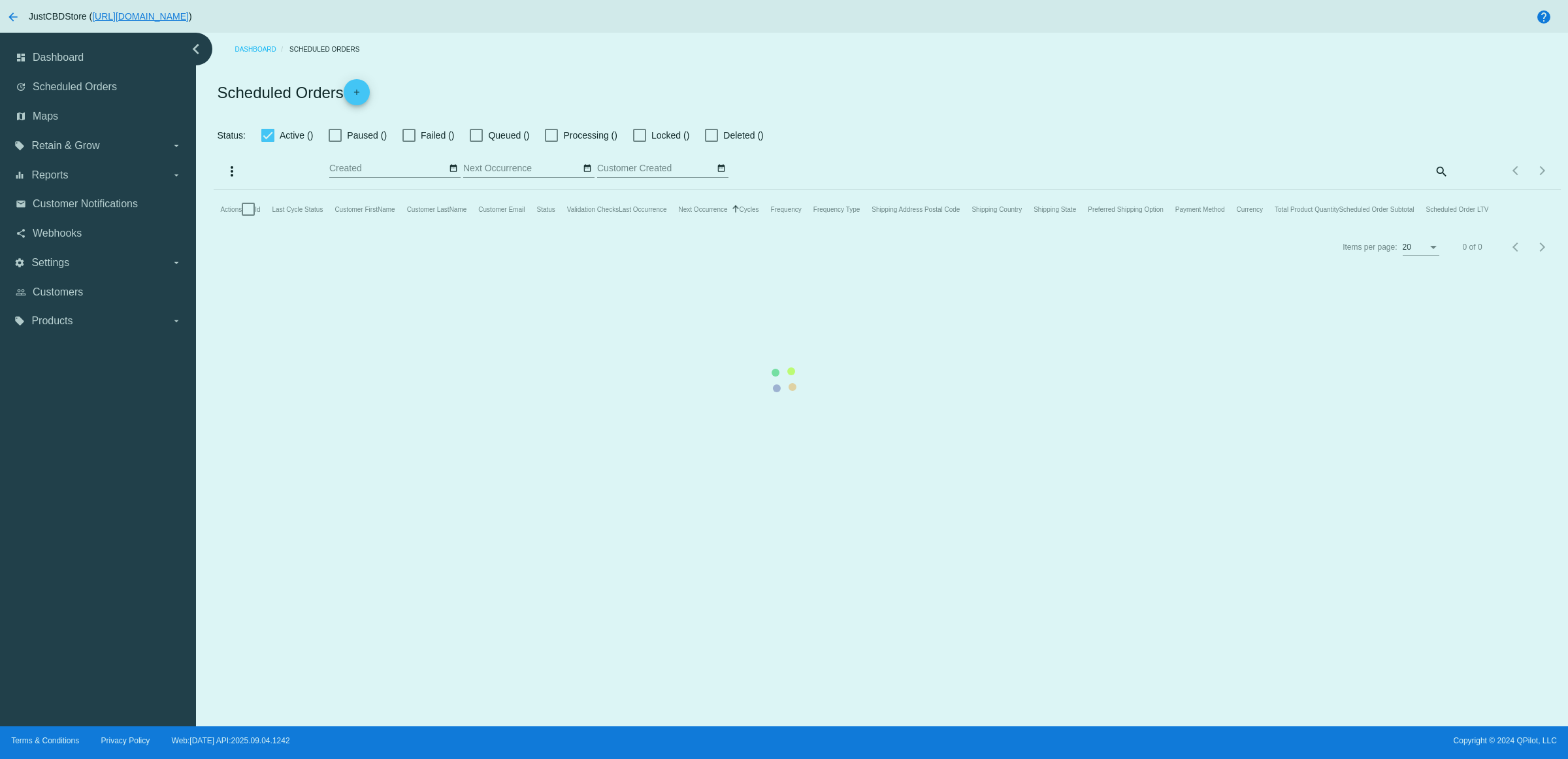
checkbox input "true"
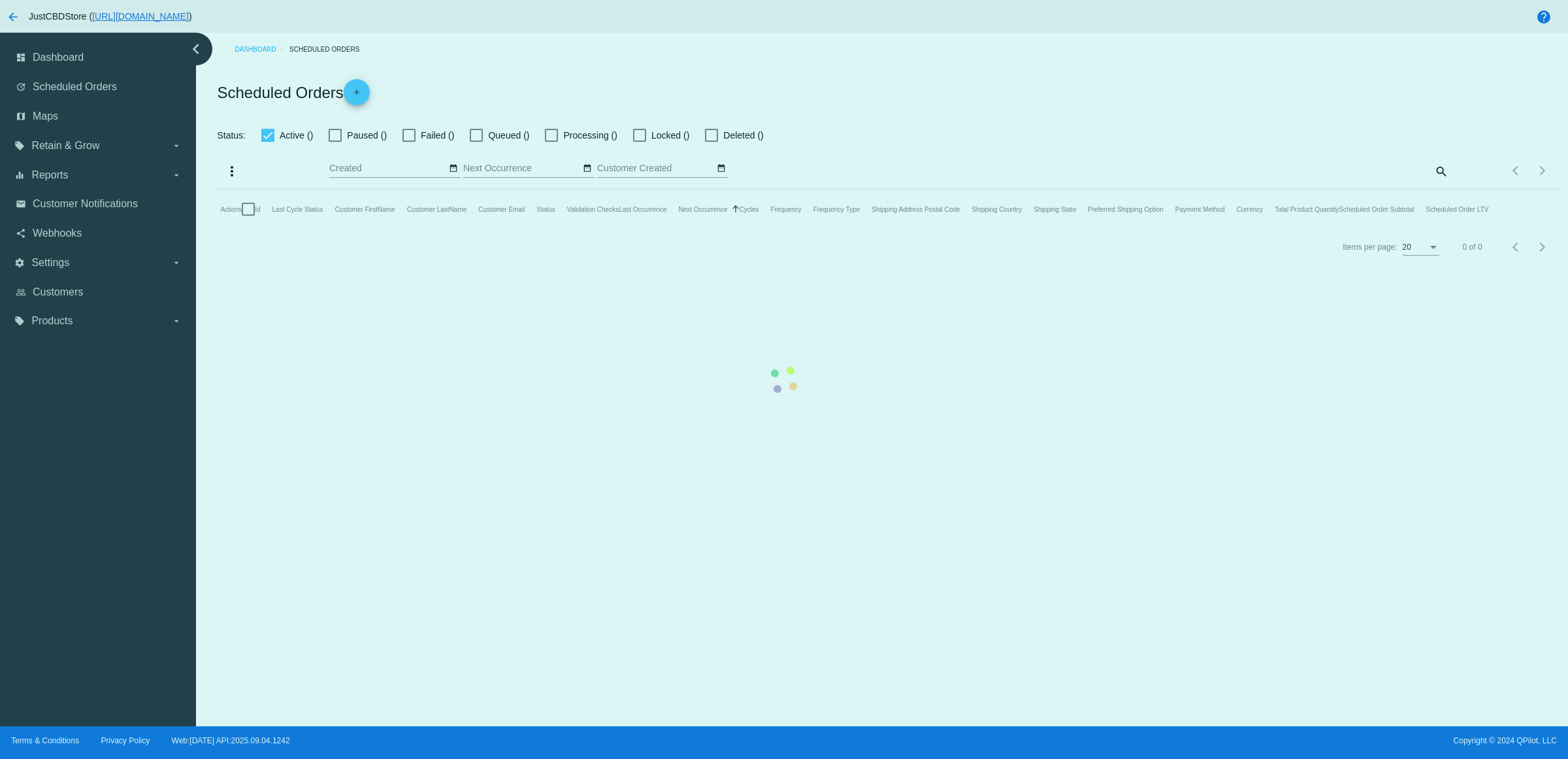
checkbox input "true"
